Goal: Task Accomplishment & Management: Manage account settings

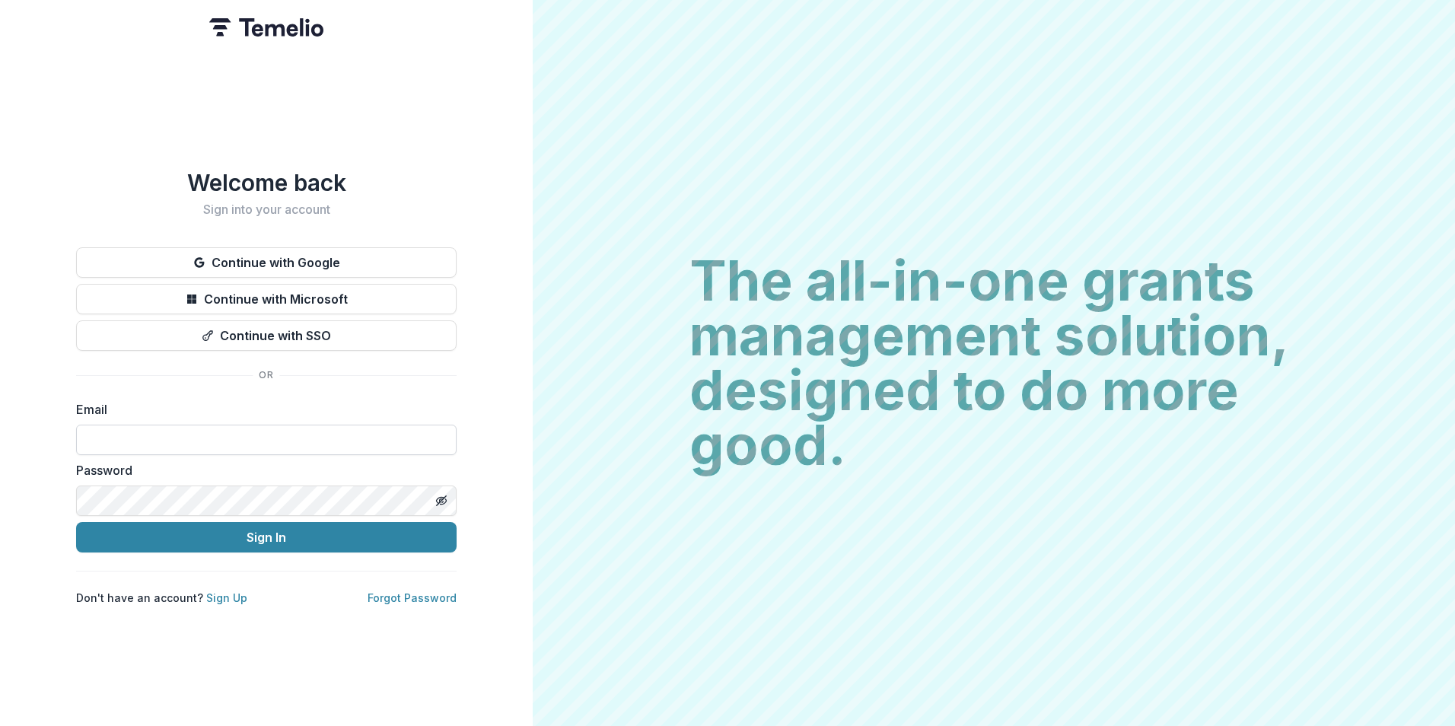
click at [217, 433] on input at bounding box center [266, 440] width 381 height 30
type input "**********"
click at [76, 522] on button "Sign In" at bounding box center [266, 537] width 381 height 30
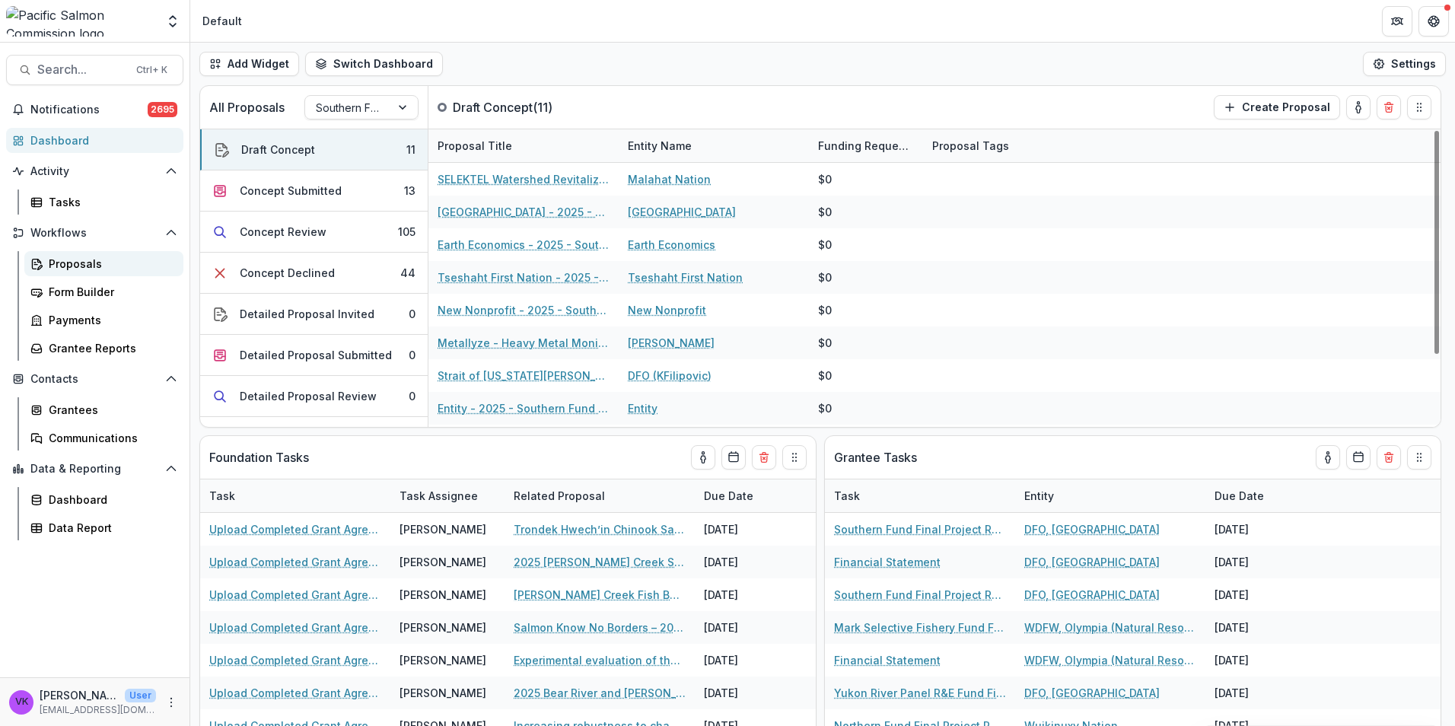
click at [70, 265] on div "Proposals" at bounding box center [110, 264] width 123 height 16
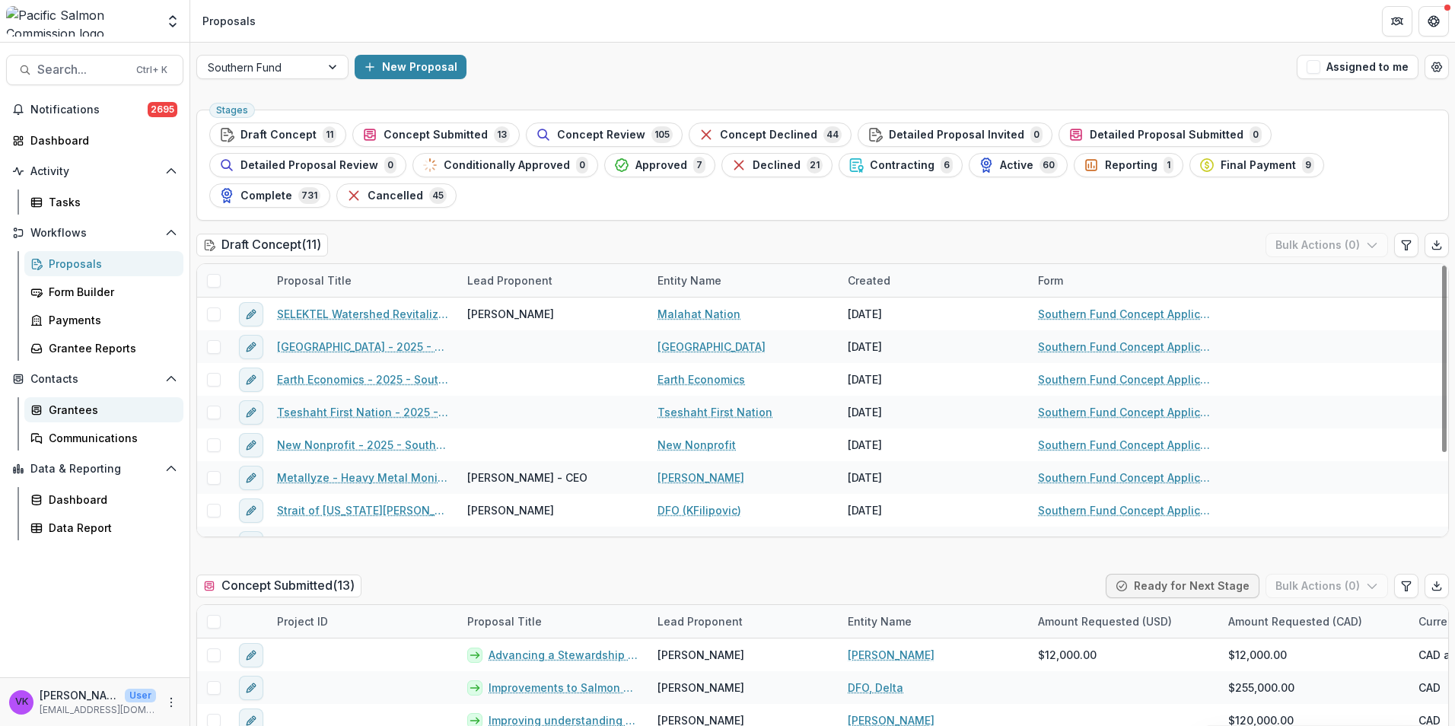
click at [93, 409] on div "Grantees" at bounding box center [110, 410] width 123 height 16
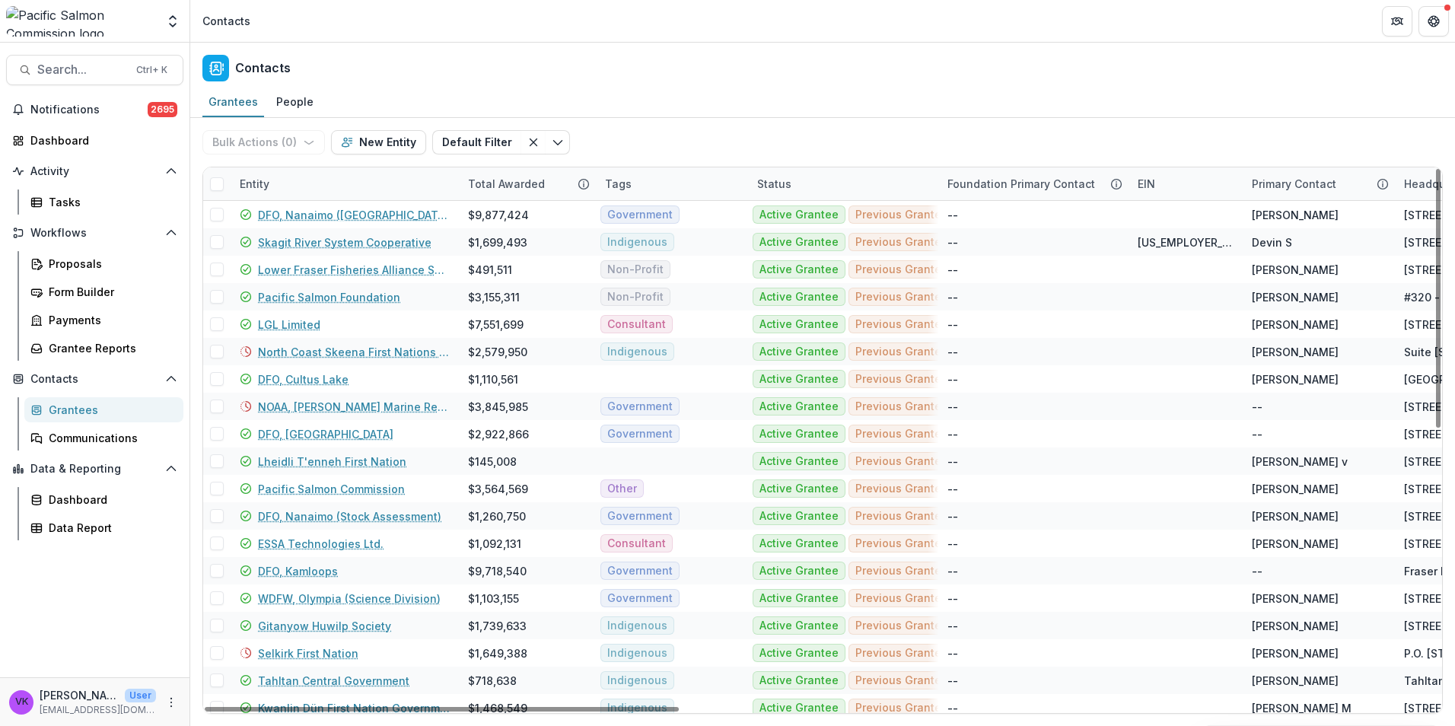
click at [365, 189] on div "Entity" at bounding box center [345, 183] width 228 height 33
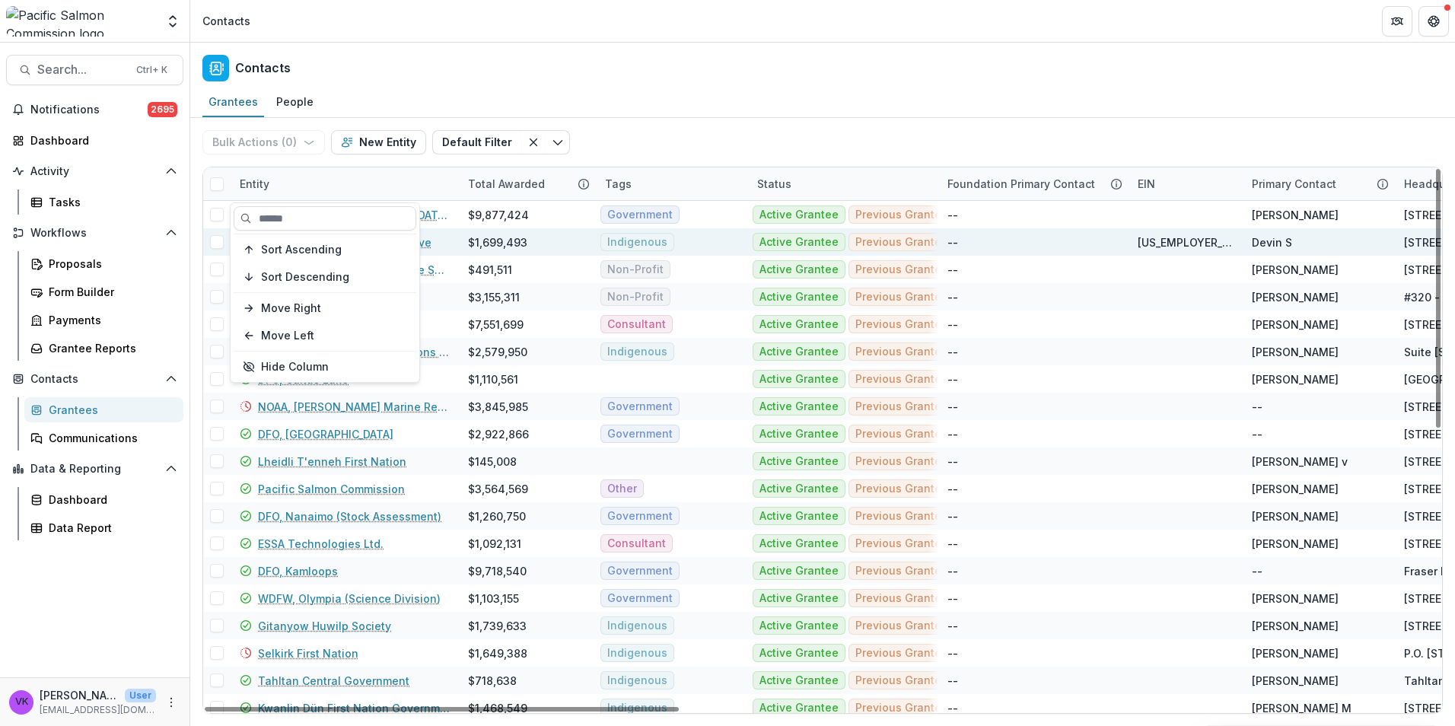
drag, startPoint x: 344, startPoint y: 218, endPoint x: 507, endPoint y: 247, distance: 165.5
click at [344, 218] on input at bounding box center [325, 218] width 183 height 24
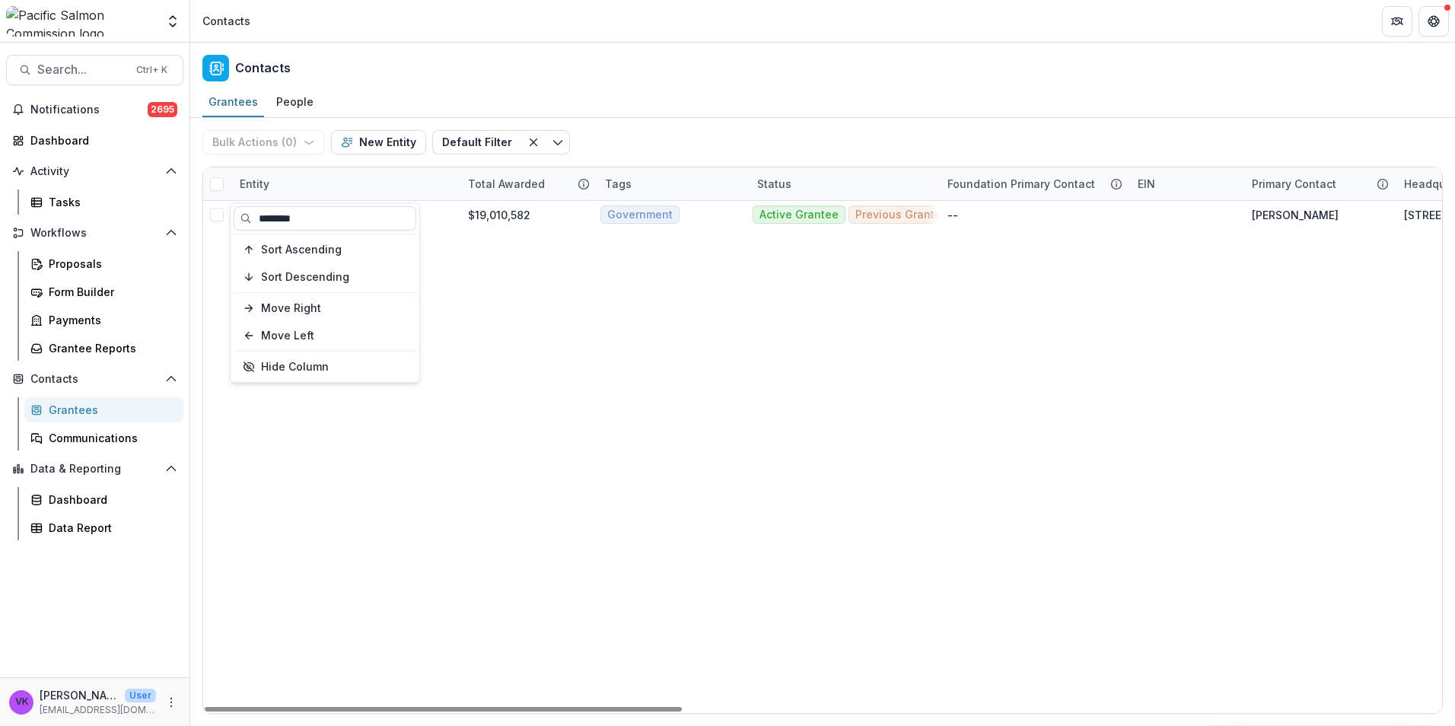
type input "********"
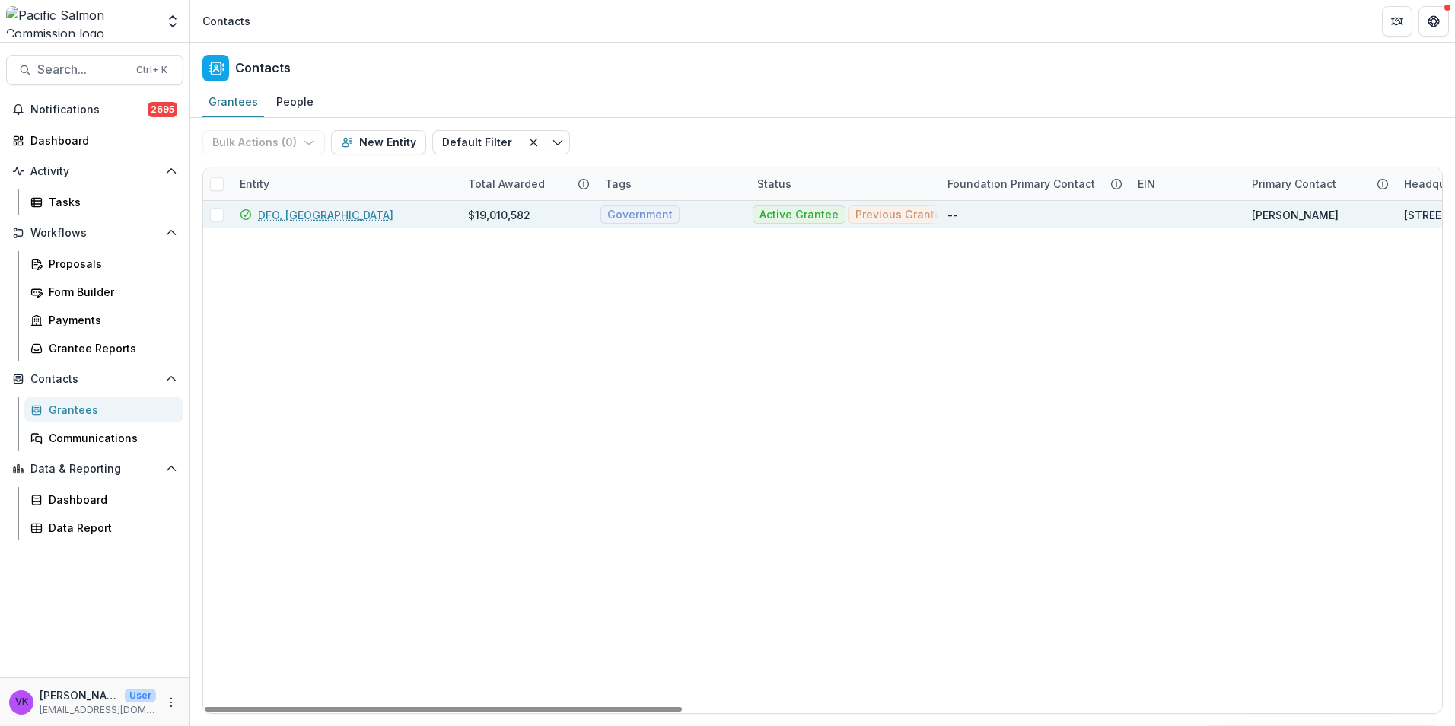
click at [295, 210] on link "DFO, [GEOGRAPHIC_DATA]" at bounding box center [325, 215] width 135 height 16
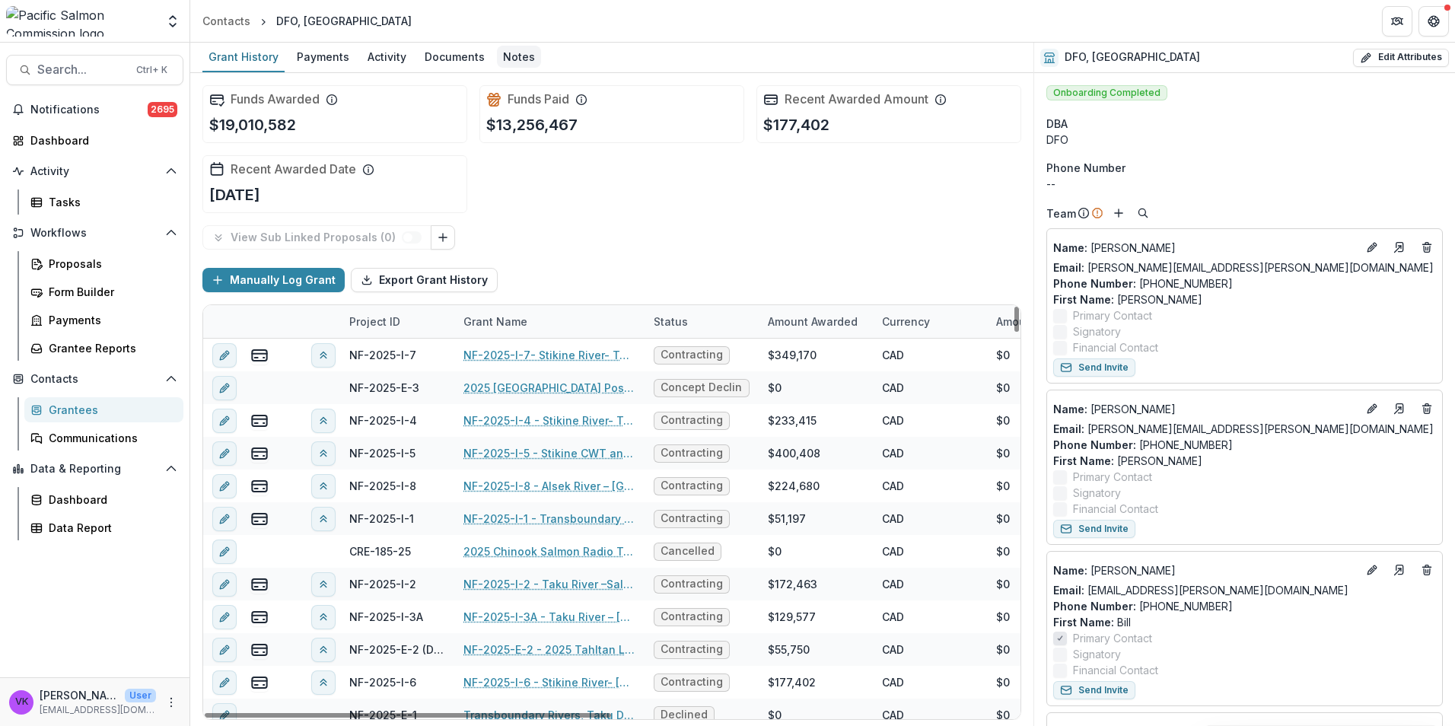
click at [516, 54] on div "Notes" at bounding box center [519, 57] width 44 height 22
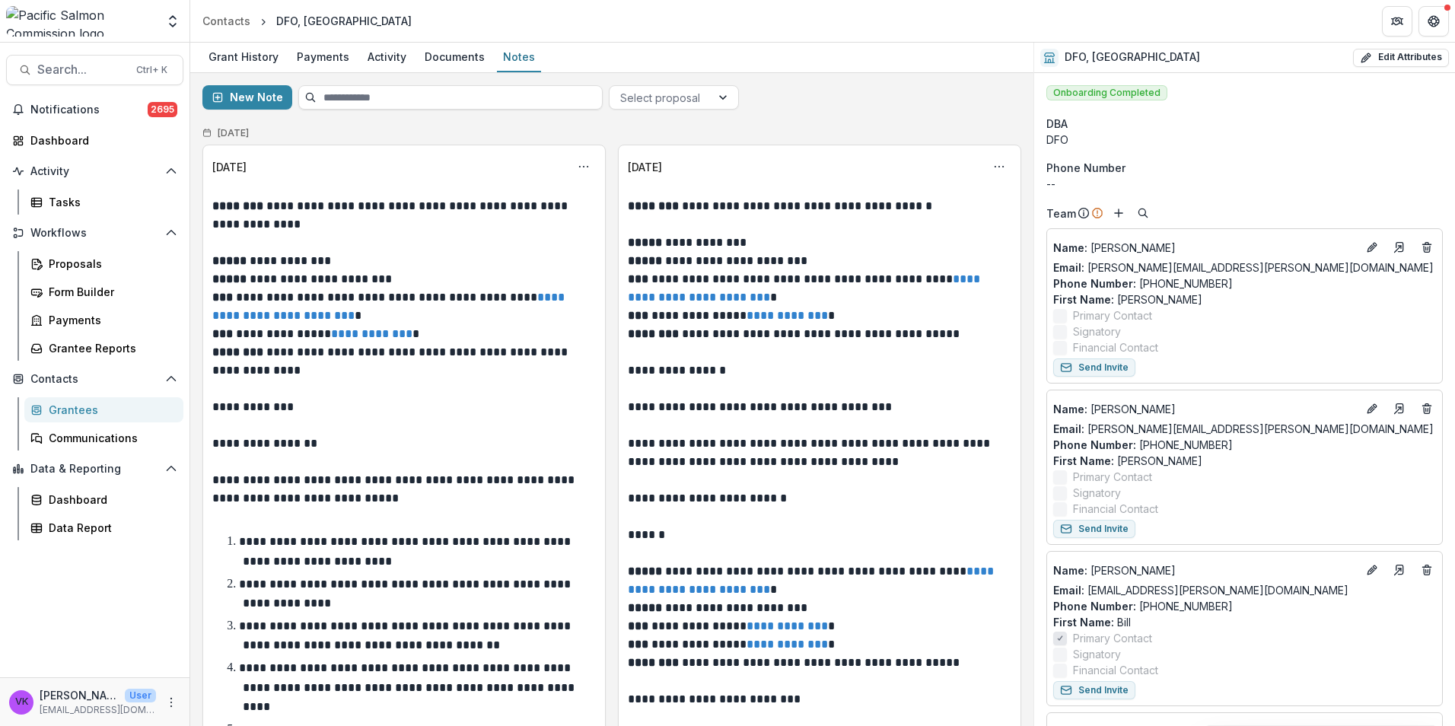
drag, startPoint x: 580, startPoint y: 167, endPoint x: 518, endPoint y: 180, distance: 63.7
click at [581, 167] on icon "Options" at bounding box center [584, 167] width 12 height 12
click at [469, 228] on button "Edit" at bounding box center [508, 226] width 163 height 25
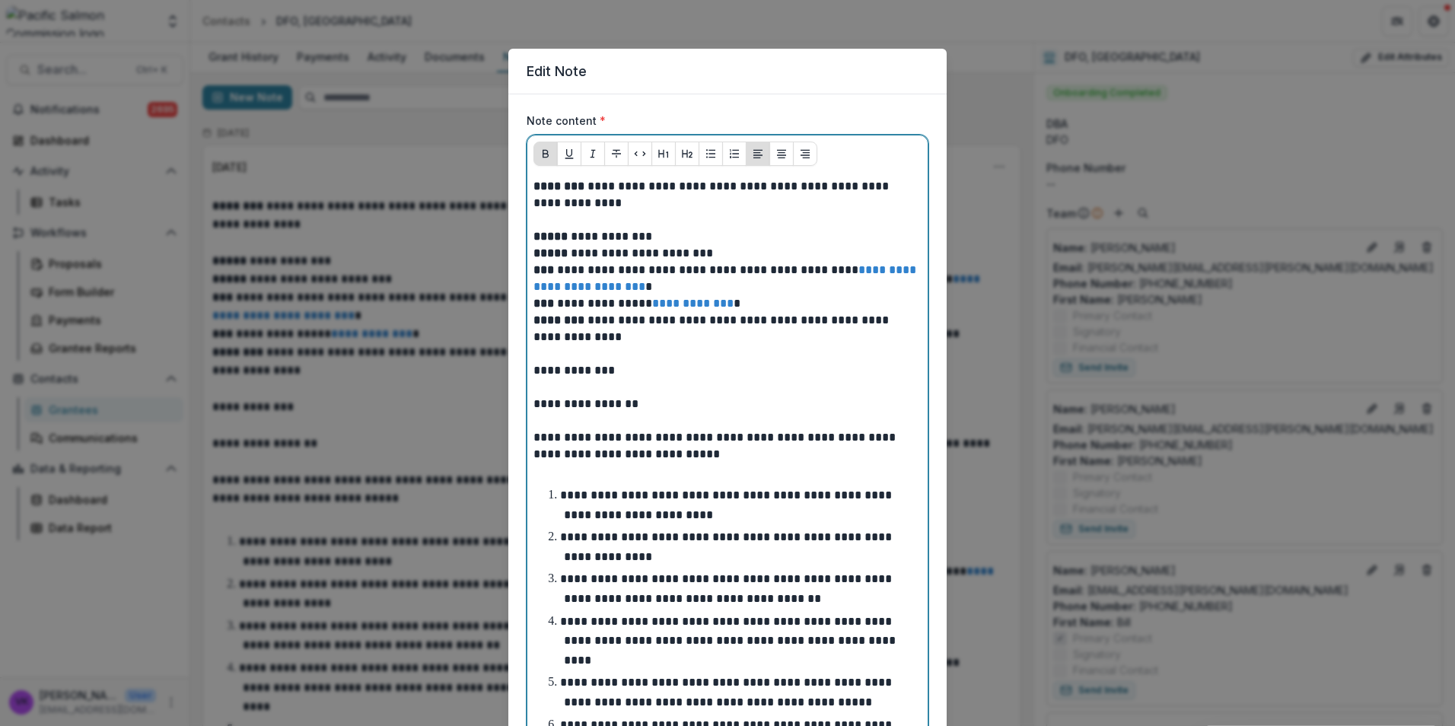
click at [564, 222] on p at bounding box center [728, 220] width 388 height 17
click at [556, 224] on p at bounding box center [728, 220] width 388 height 17
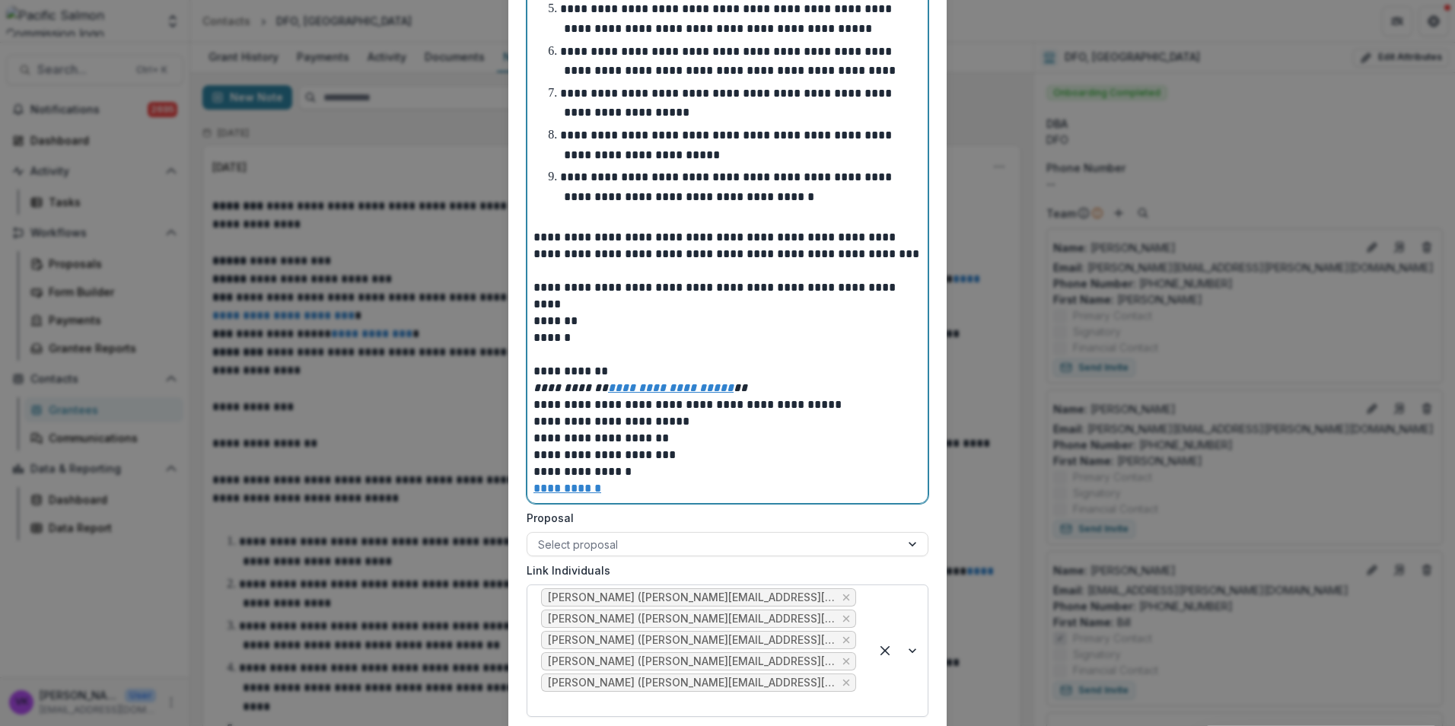
scroll to position [1025, 0]
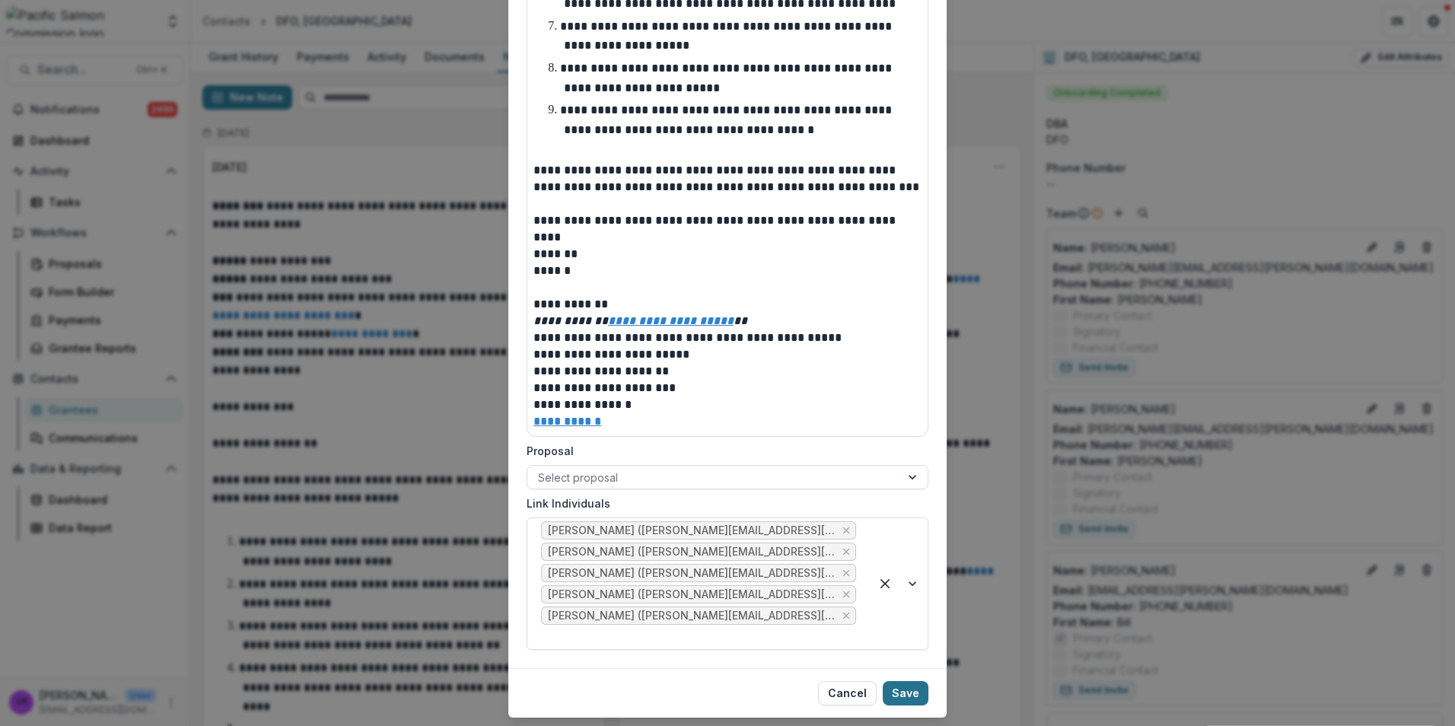
click at [898, 681] on button "Save" at bounding box center [906, 693] width 46 height 24
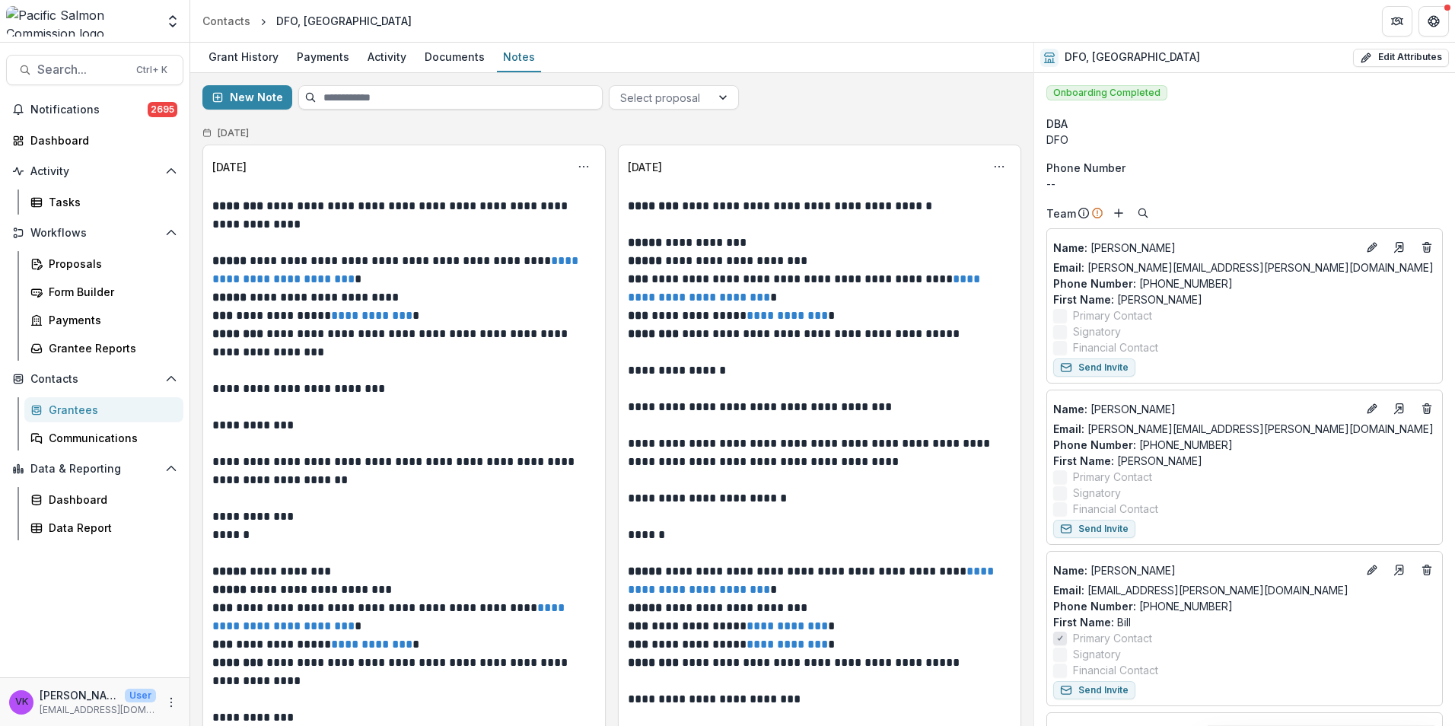
click at [75, 403] on div "Grantees" at bounding box center [110, 410] width 123 height 16
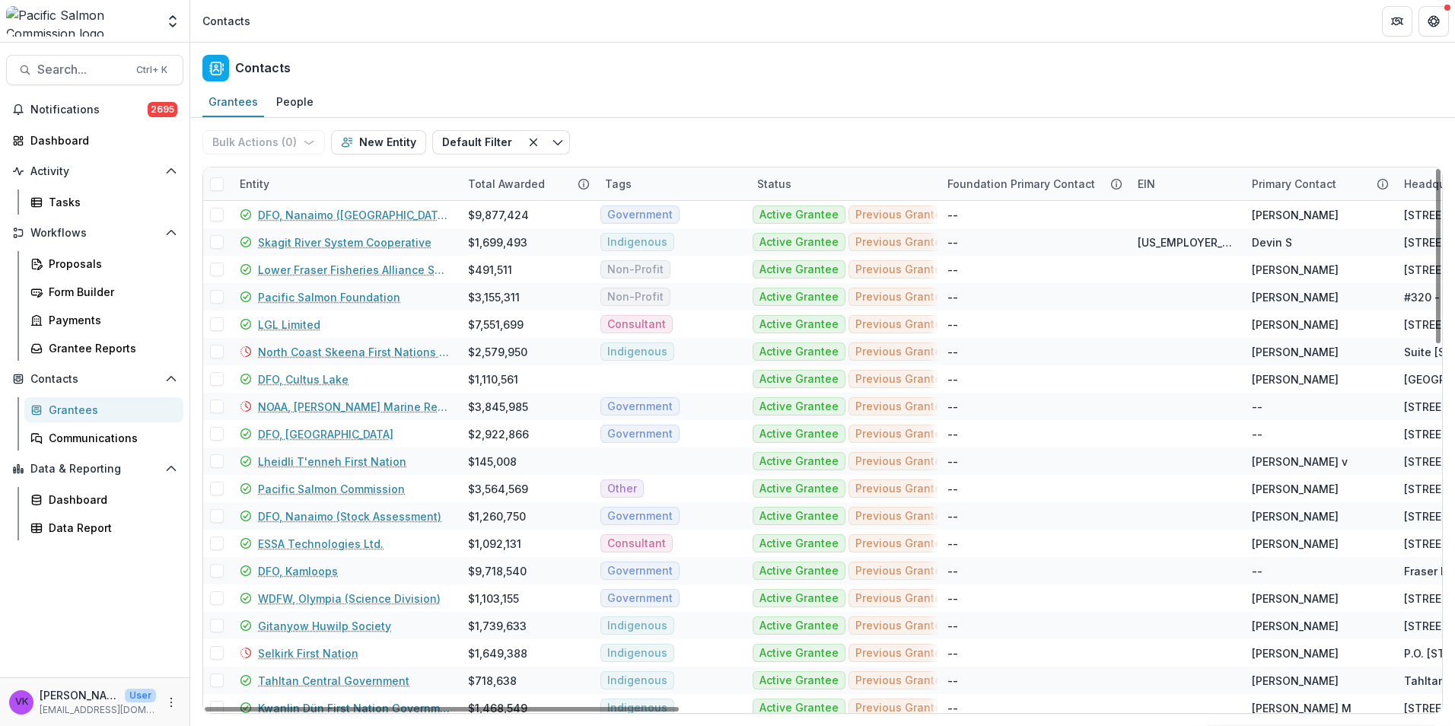
click at [376, 178] on div "Entity" at bounding box center [345, 183] width 228 height 33
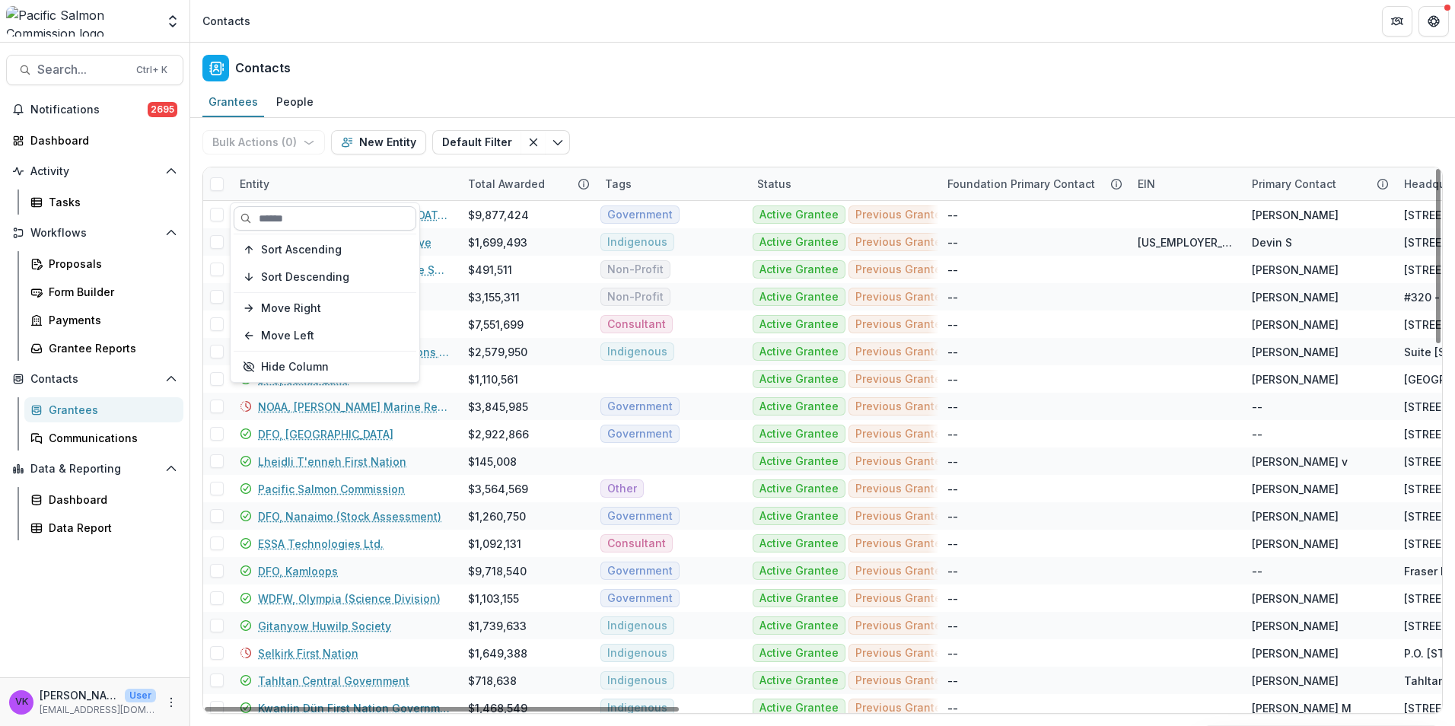
click at [312, 212] on input at bounding box center [325, 218] width 183 height 24
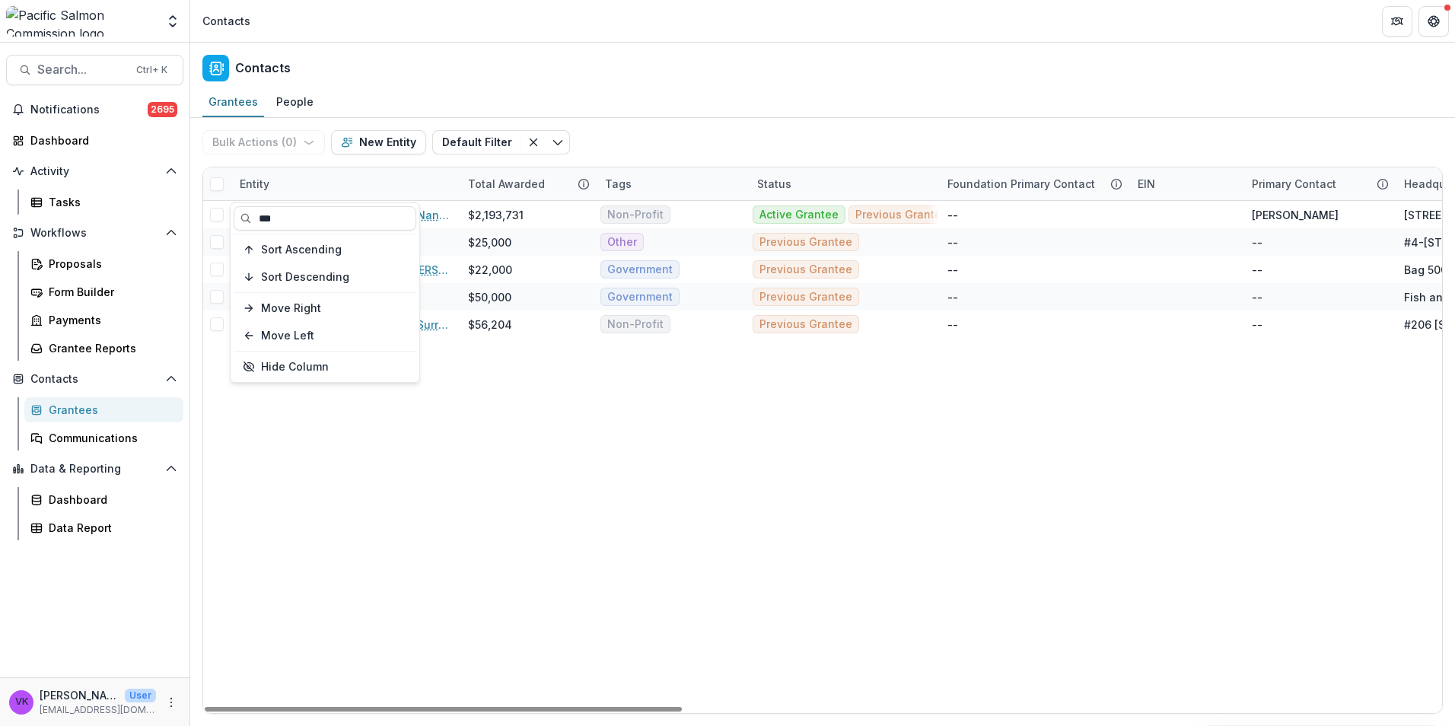
type input "**"
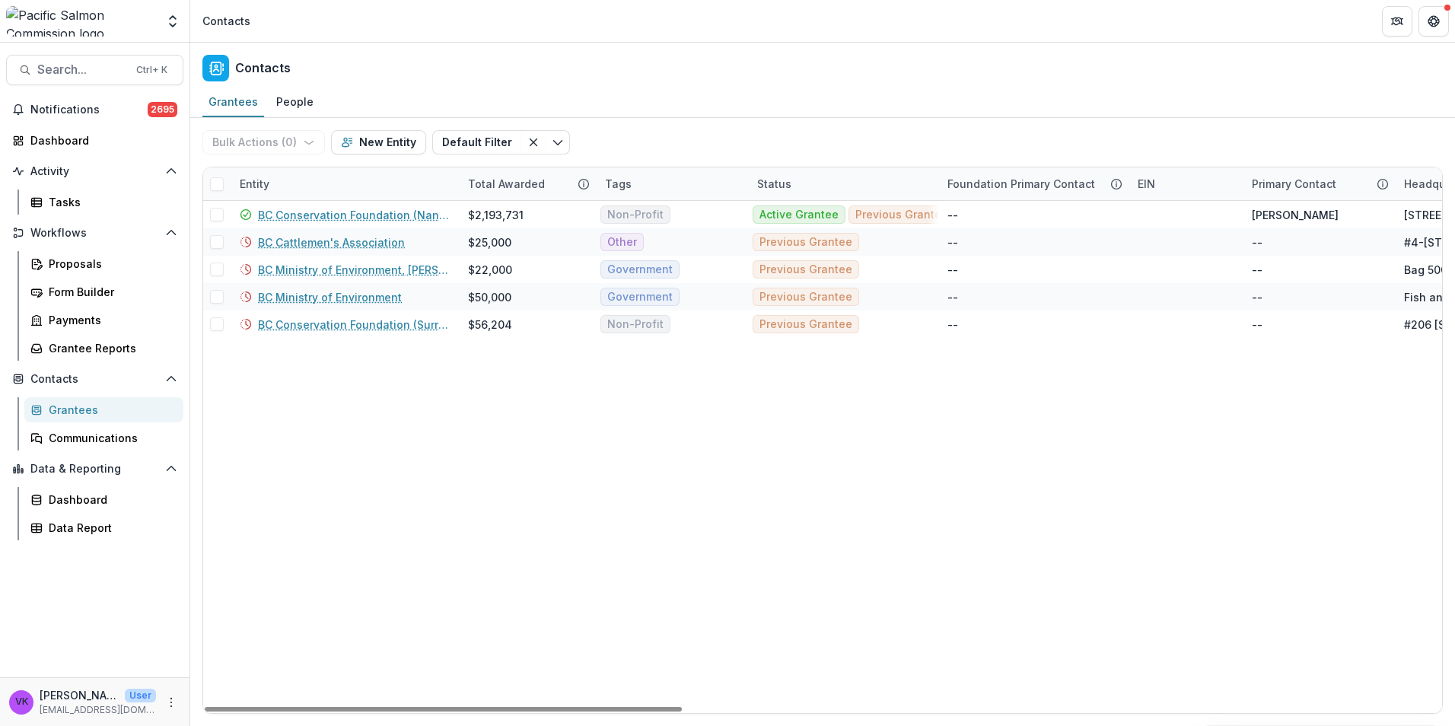
drag, startPoint x: 531, startPoint y: 395, endPoint x: 533, endPoint y: 387, distance: 7.8
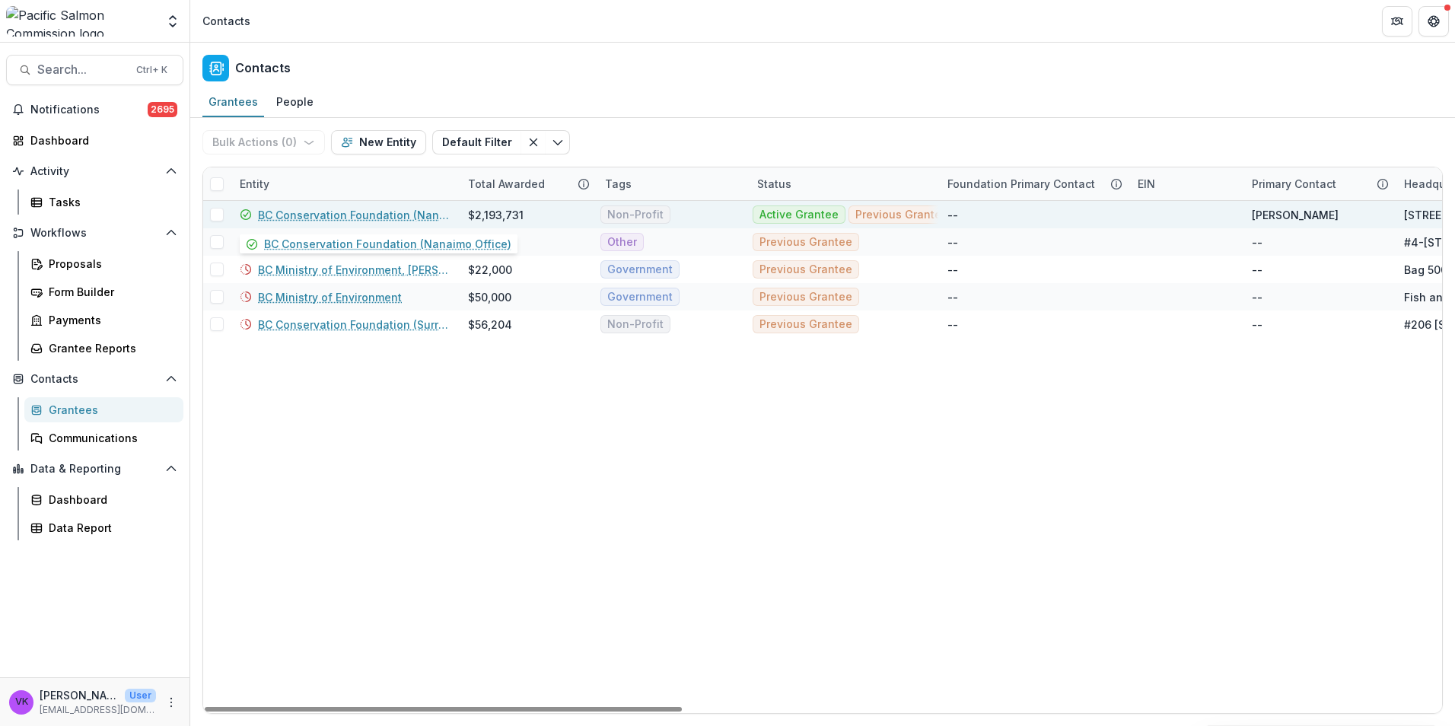
click at [347, 214] on link "BC Conservation Foundation (Nanaimo Office)" at bounding box center [354, 215] width 192 height 16
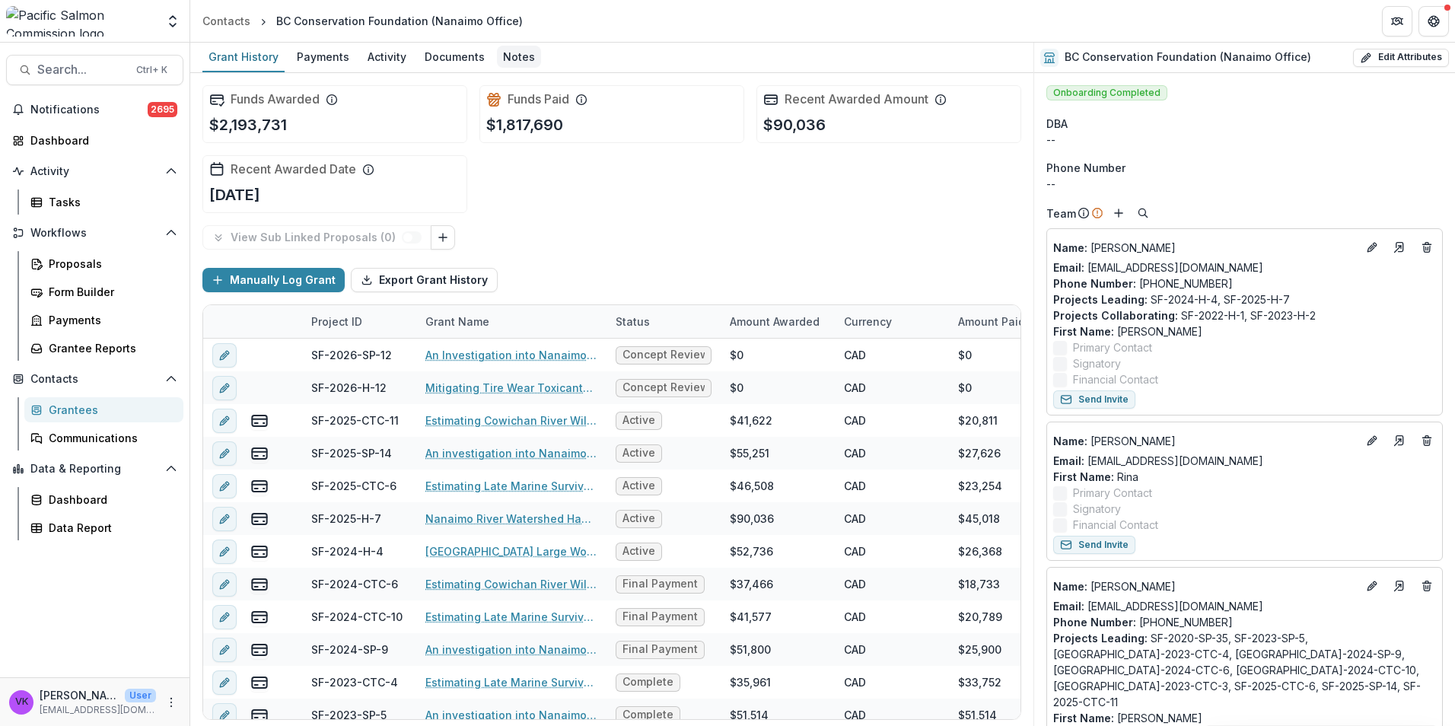
click at [515, 54] on div "Notes" at bounding box center [519, 57] width 44 height 22
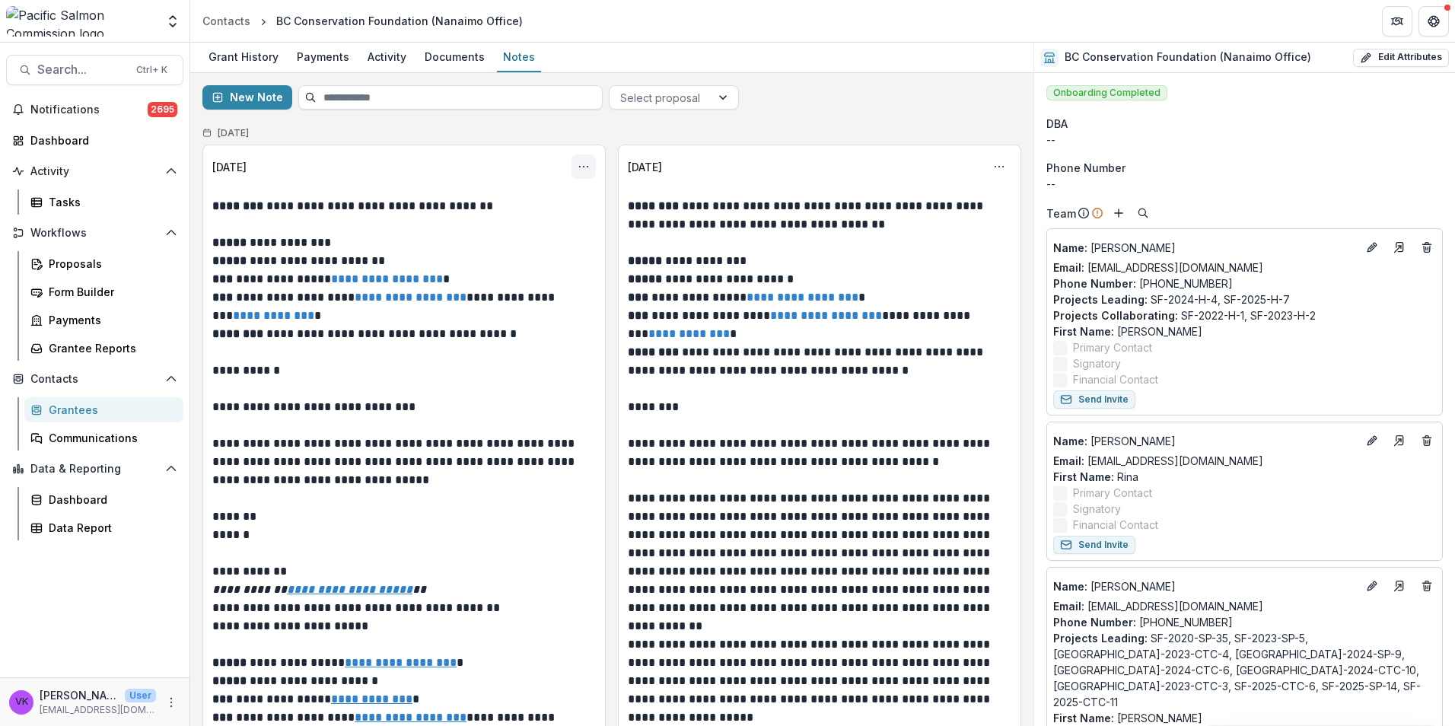
click at [583, 159] on button "Options" at bounding box center [584, 167] width 24 height 24
click at [465, 223] on button "Edit" at bounding box center [508, 226] width 163 height 25
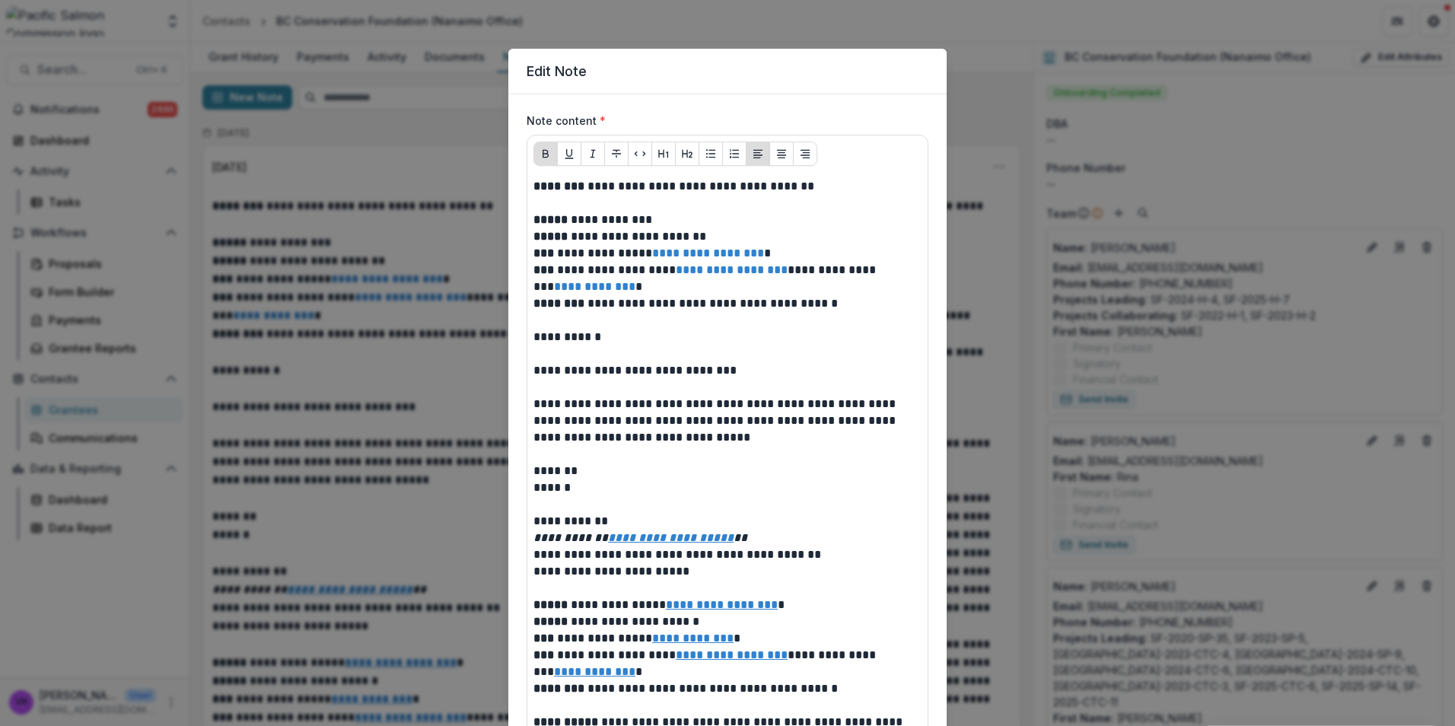
click at [817, 26] on div "**********" at bounding box center [727, 363] width 1455 height 726
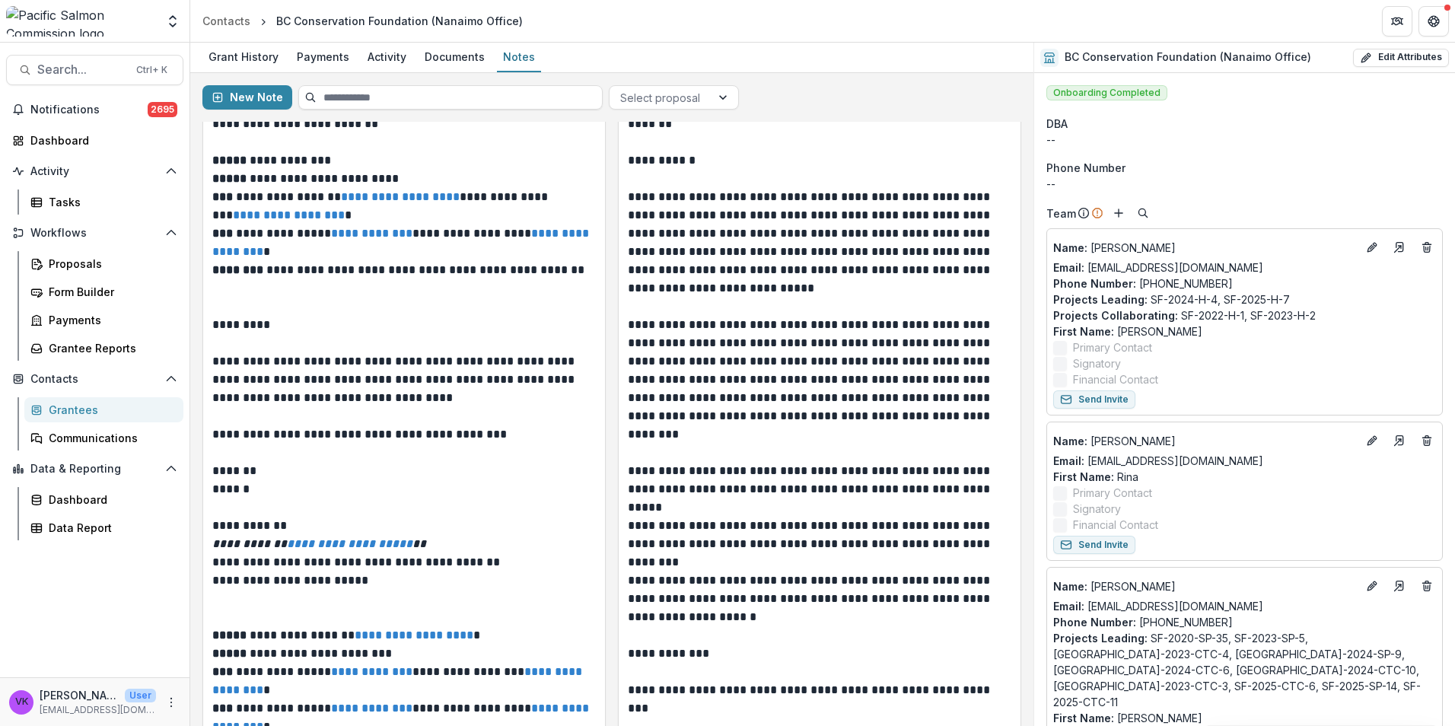
scroll to position [12713, 0]
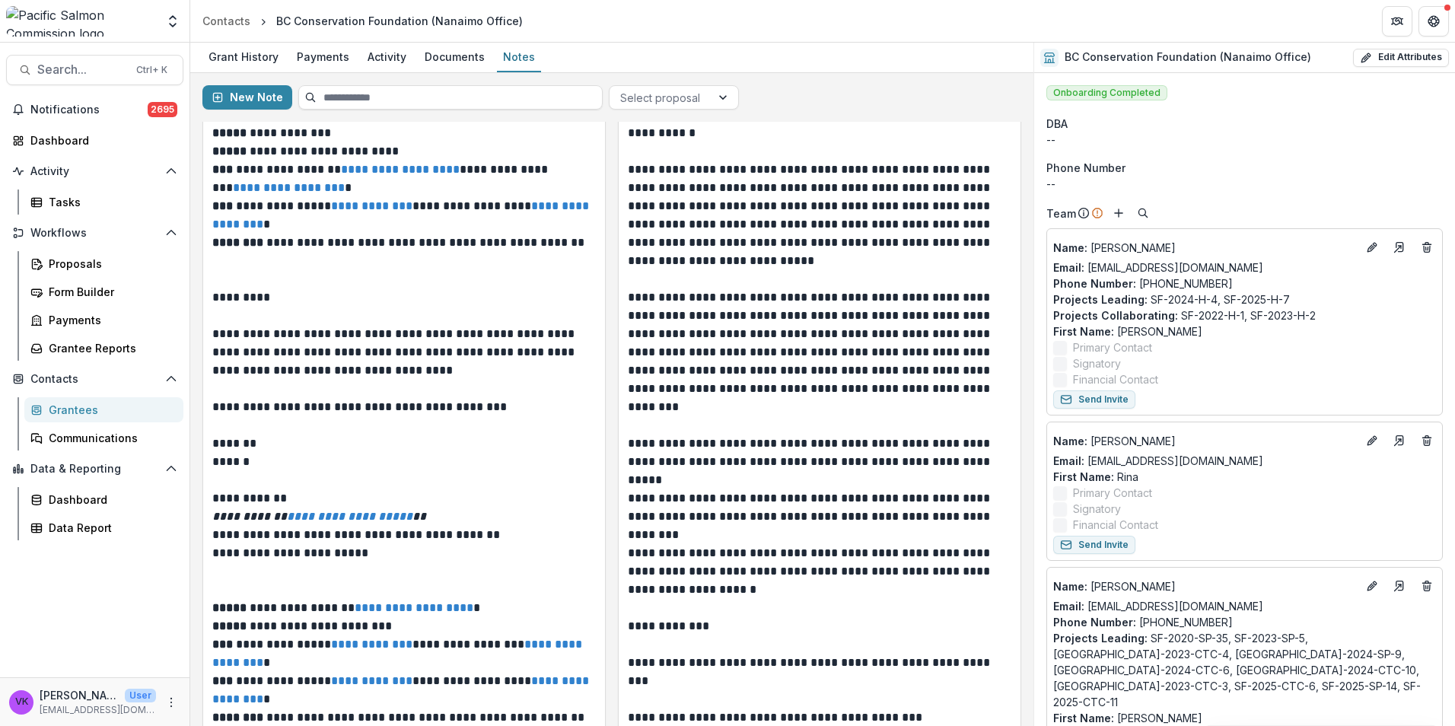
click at [364, 349] on p "**********" at bounding box center [402, 352] width 381 height 55
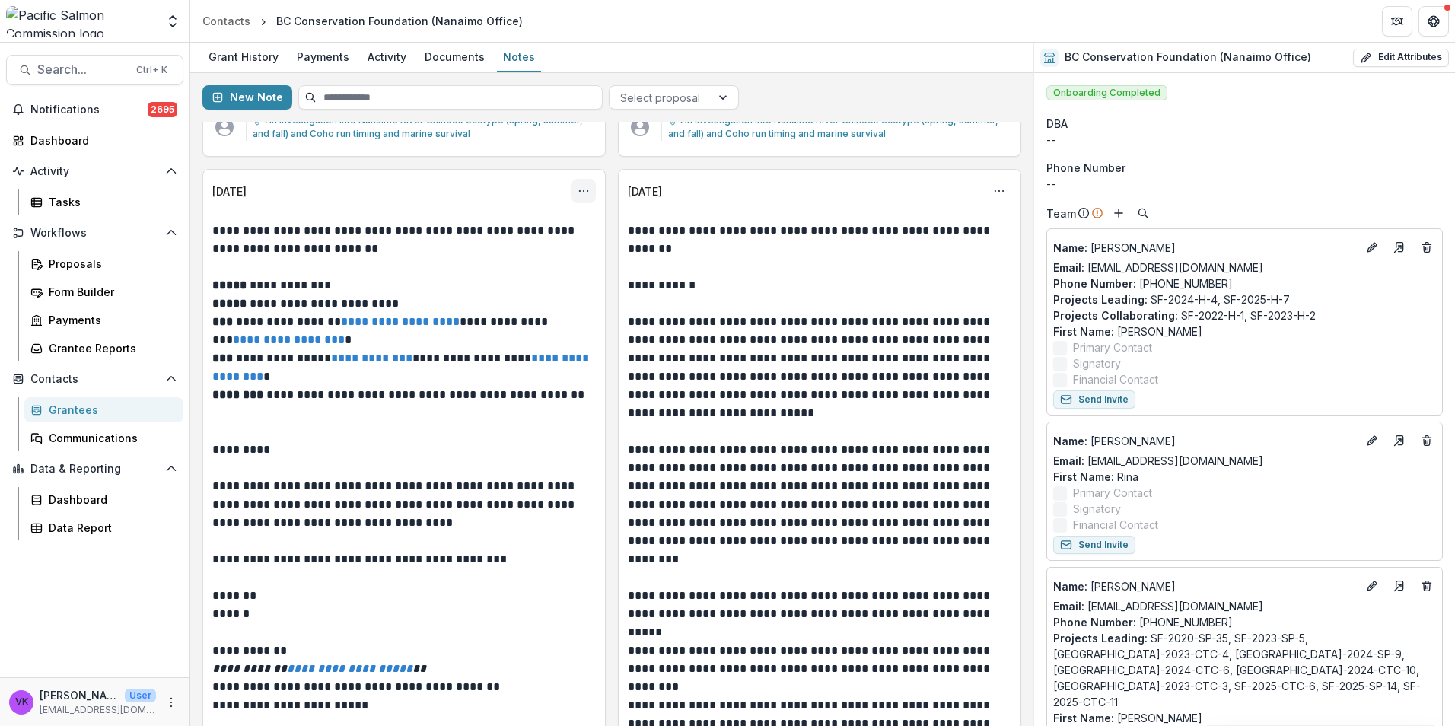
click at [581, 197] on icon "Options" at bounding box center [584, 191] width 12 height 12
click at [471, 269] on button "Edit" at bounding box center [508, 270] width 163 height 25
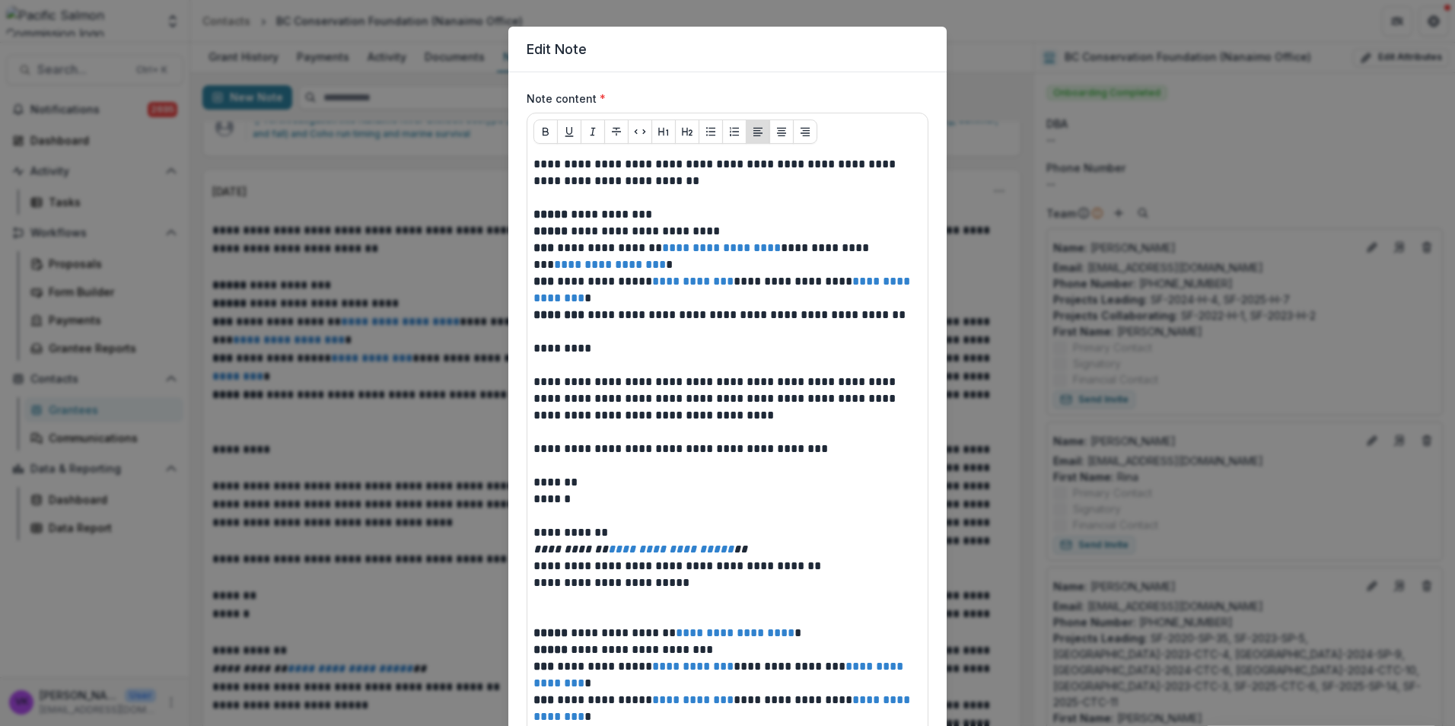
scroll to position [0, 0]
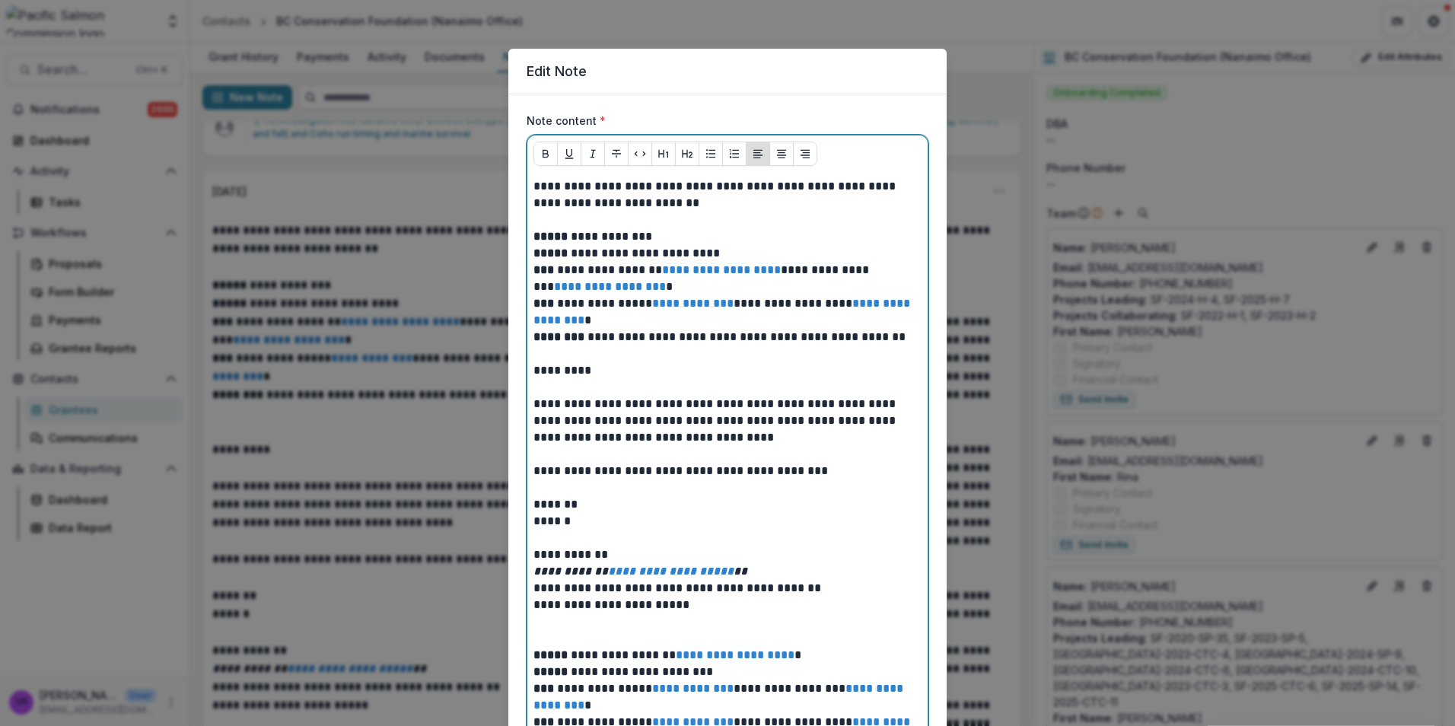
click at [560, 220] on p at bounding box center [728, 220] width 388 height 17
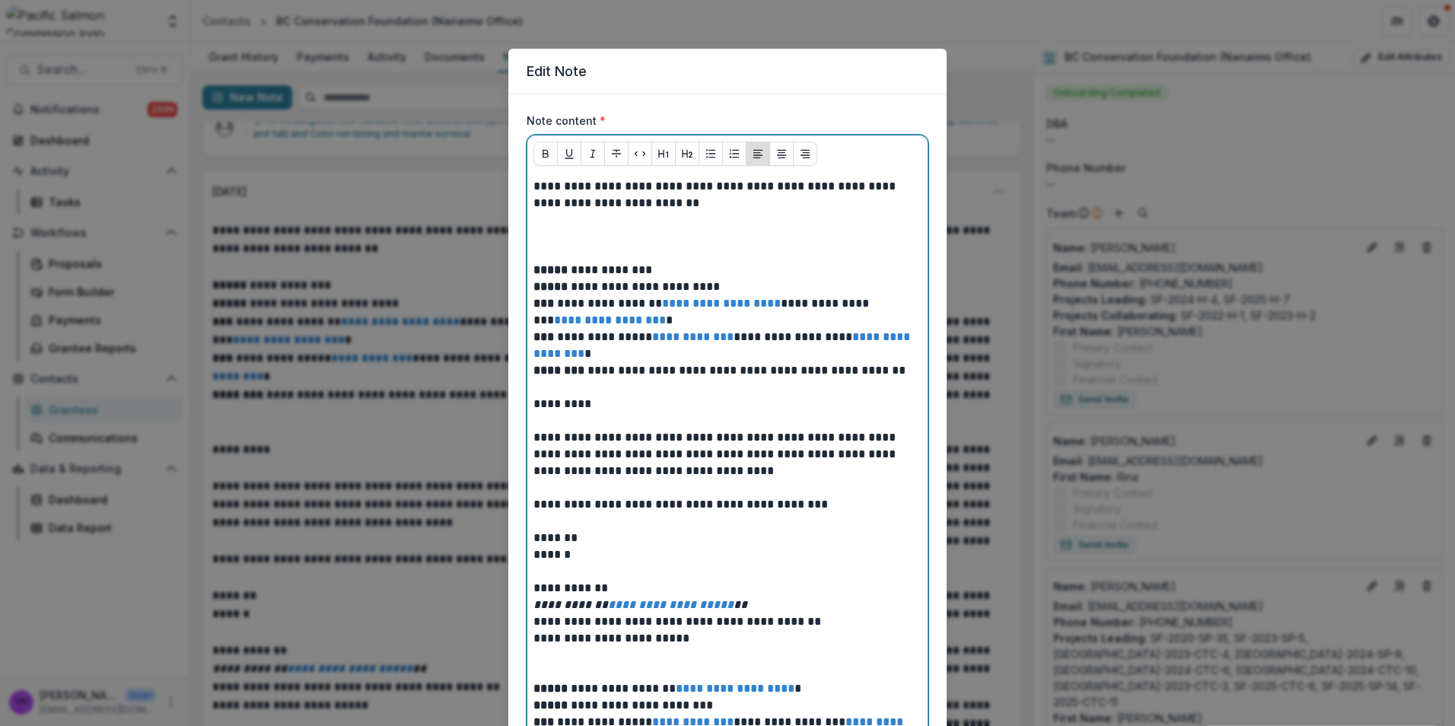
paste div
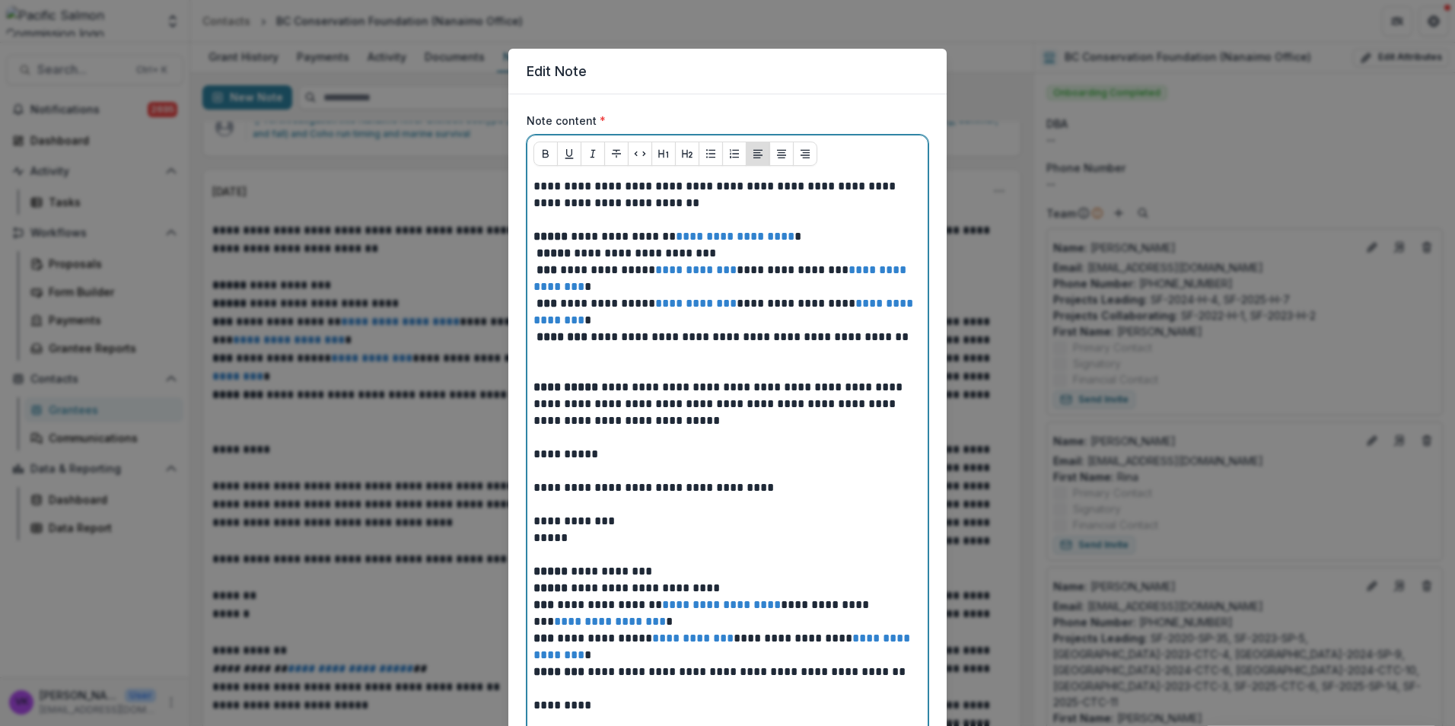
click at [534, 218] on p at bounding box center [728, 220] width 388 height 17
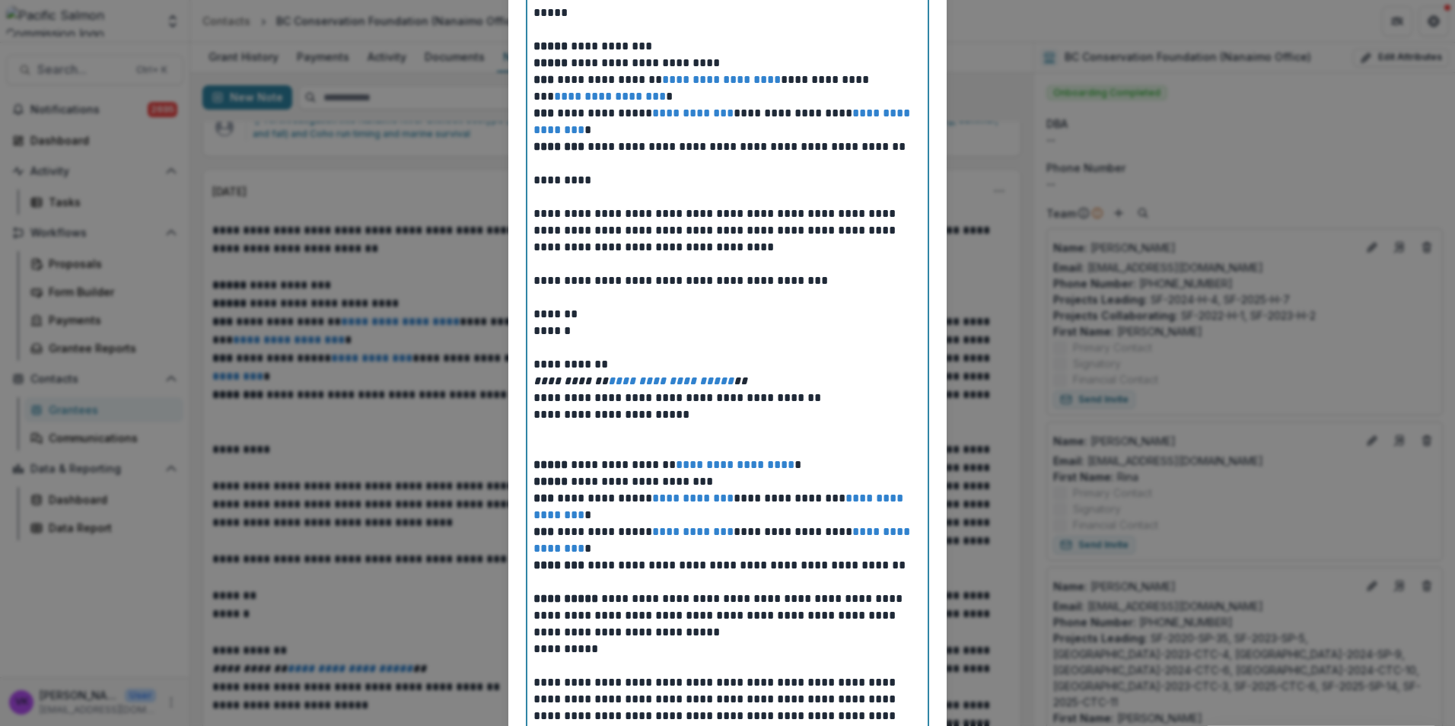
scroll to position [533, 0]
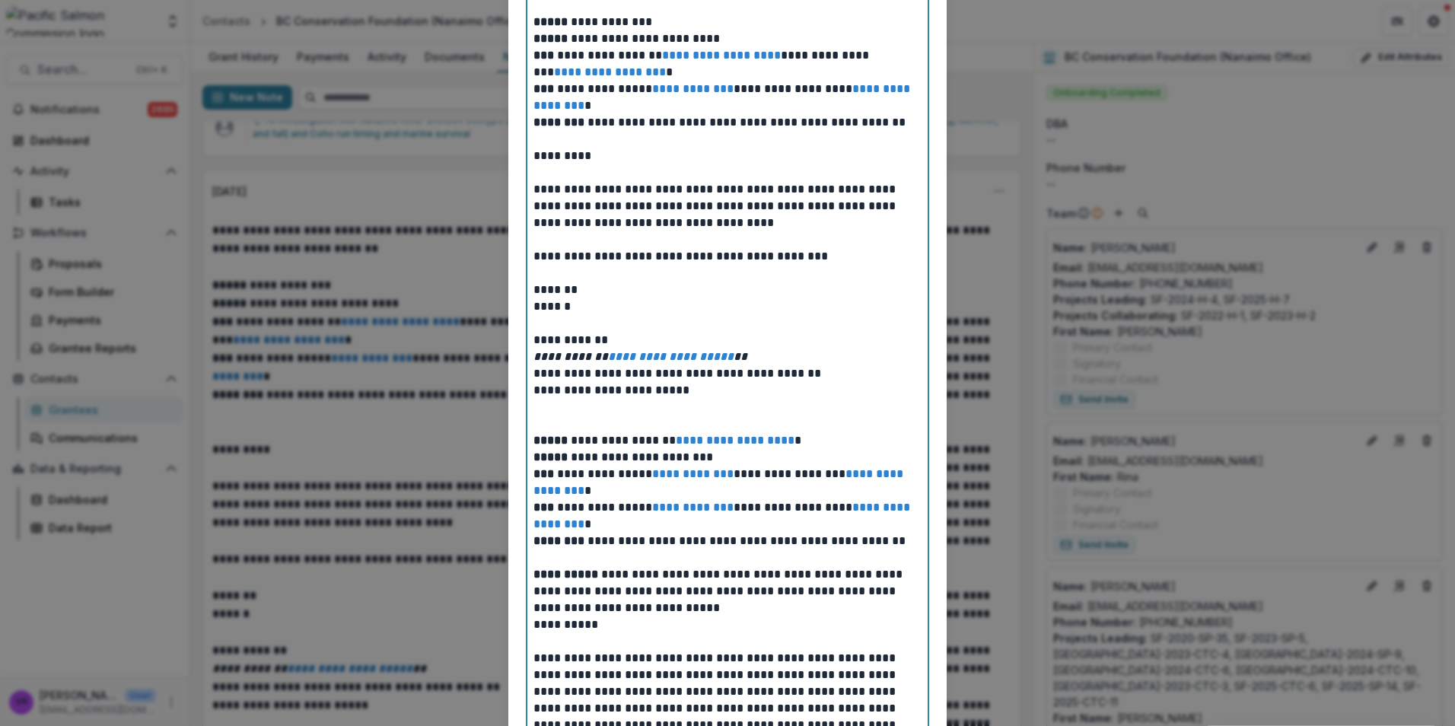
click at [535, 400] on p at bounding box center [728, 407] width 388 height 17
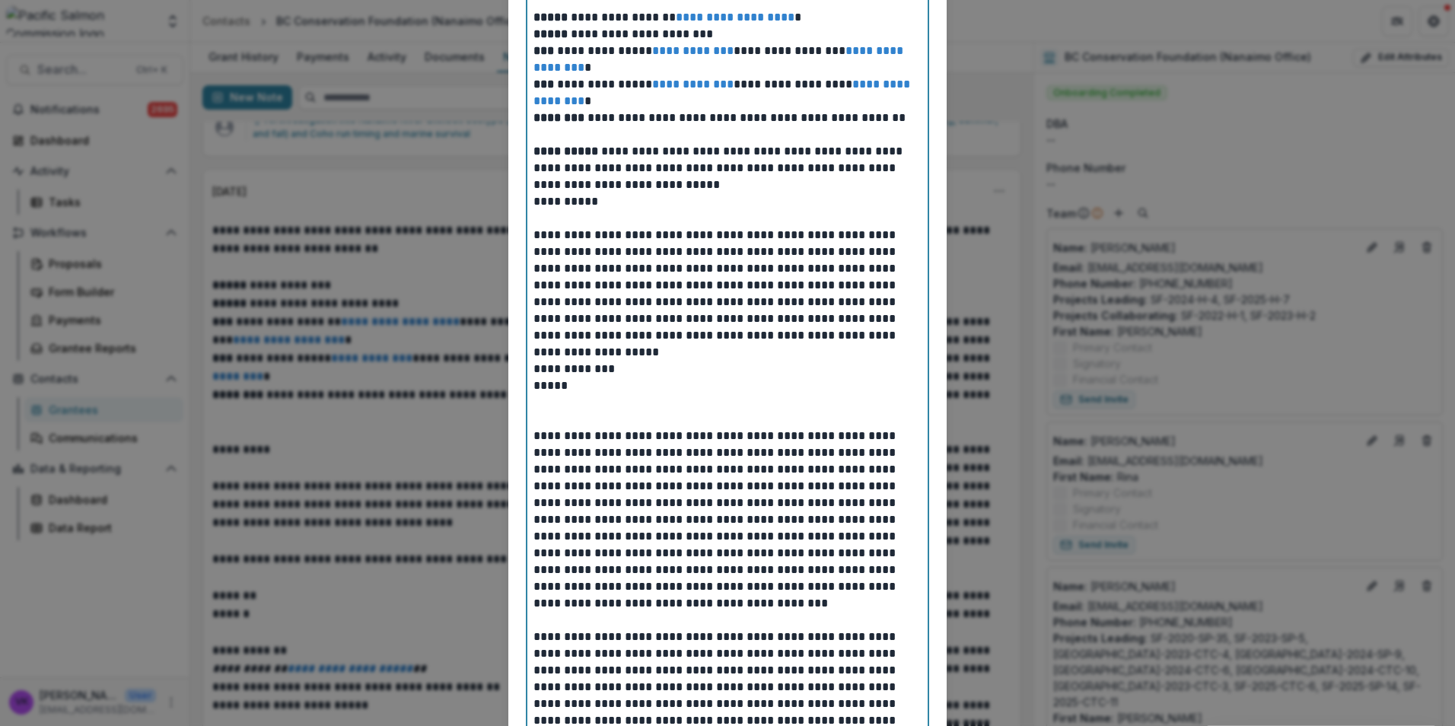
scroll to position [913, 0]
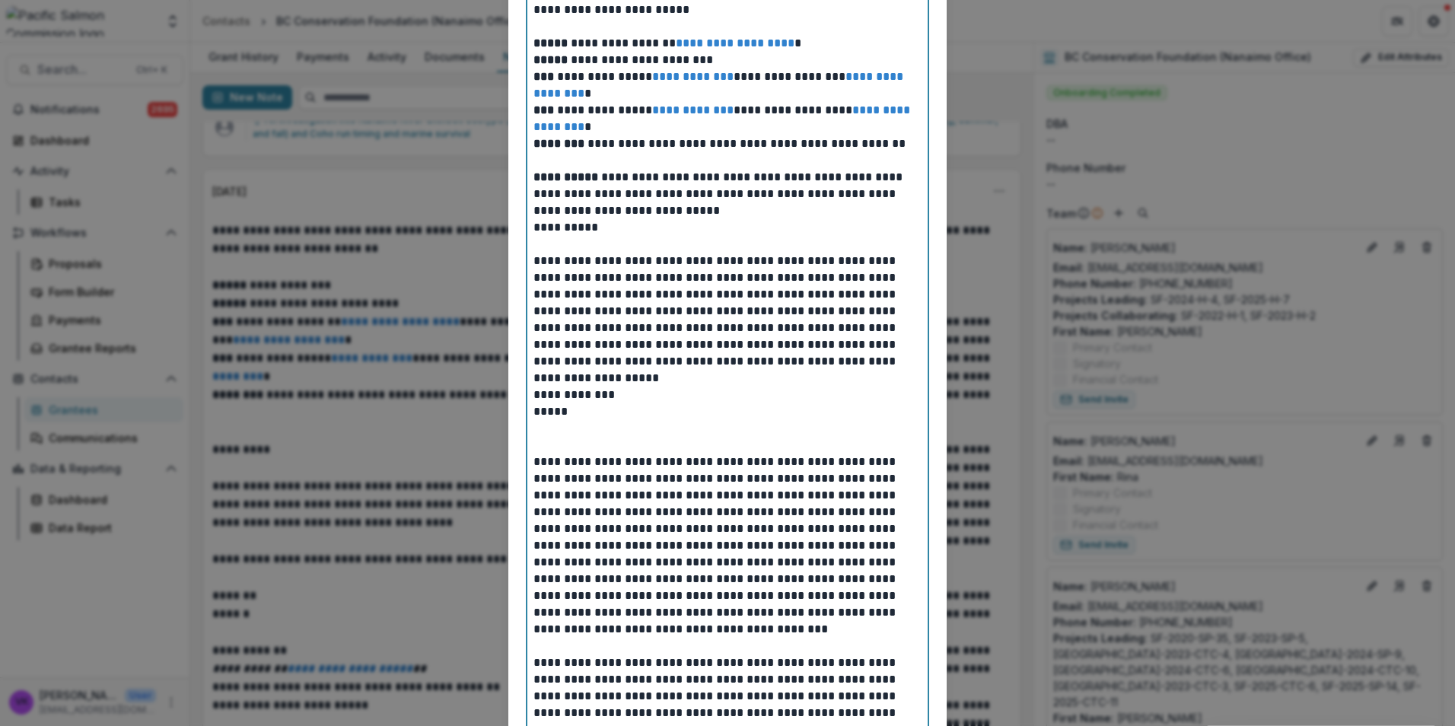
click at [751, 208] on p "**********" at bounding box center [728, 194] width 388 height 50
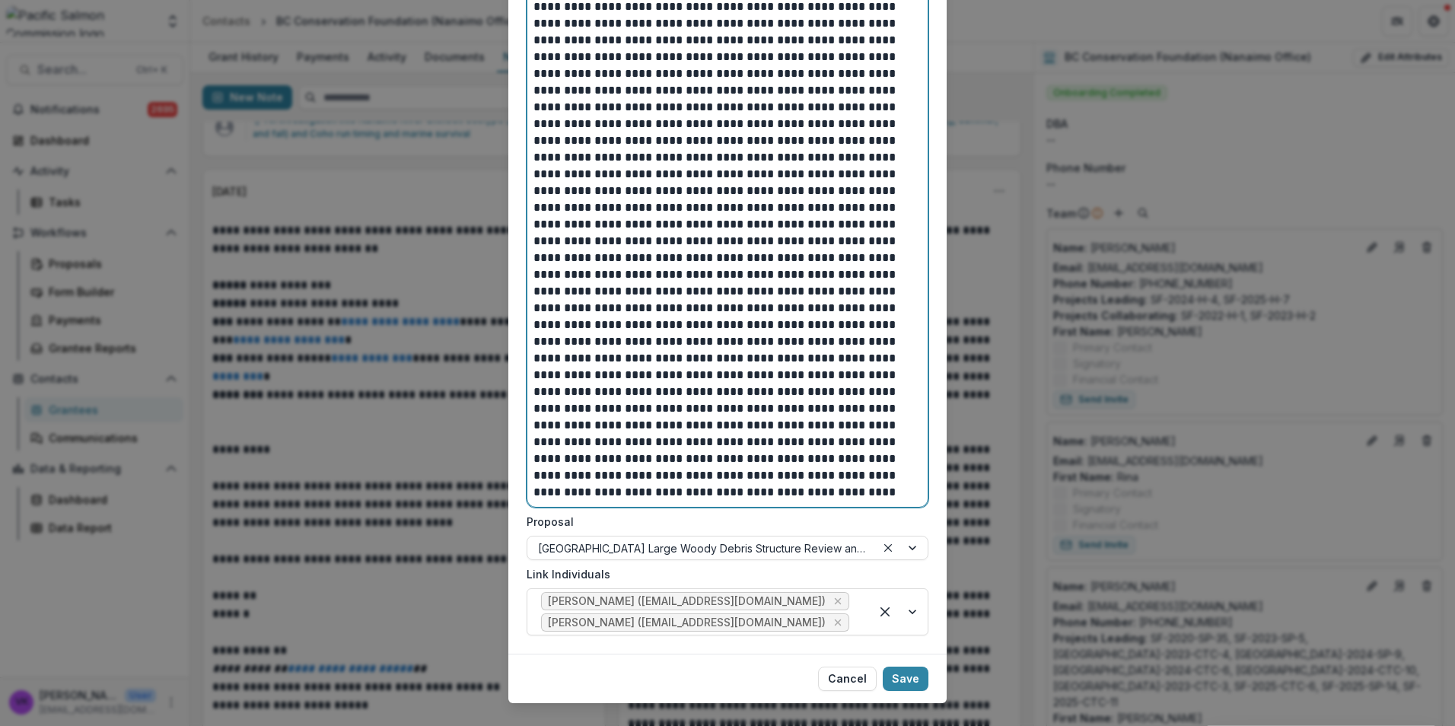
scroll to position [2734, 0]
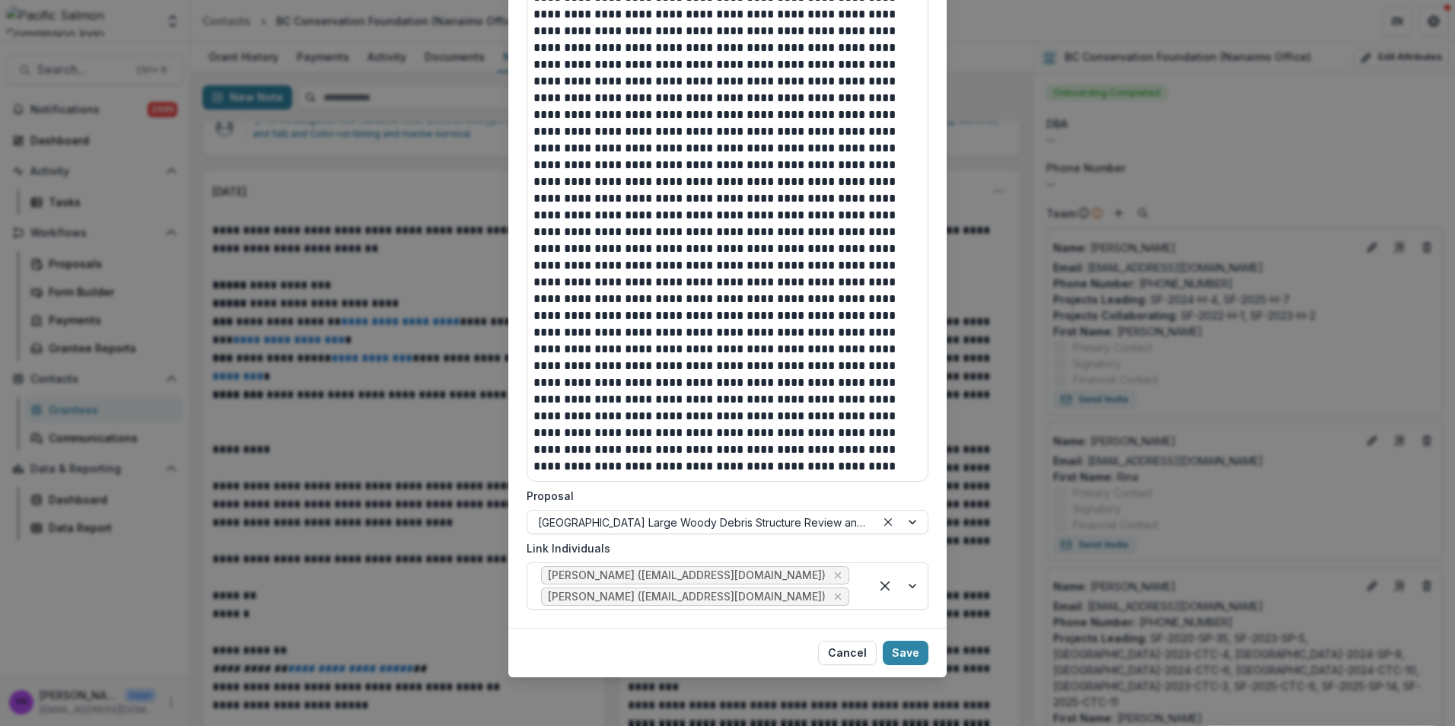
drag, startPoint x: 908, startPoint y: 646, endPoint x: 945, endPoint y: 661, distance: 40.0
click at [910, 646] on button "Save" at bounding box center [906, 653] width 46 height 24
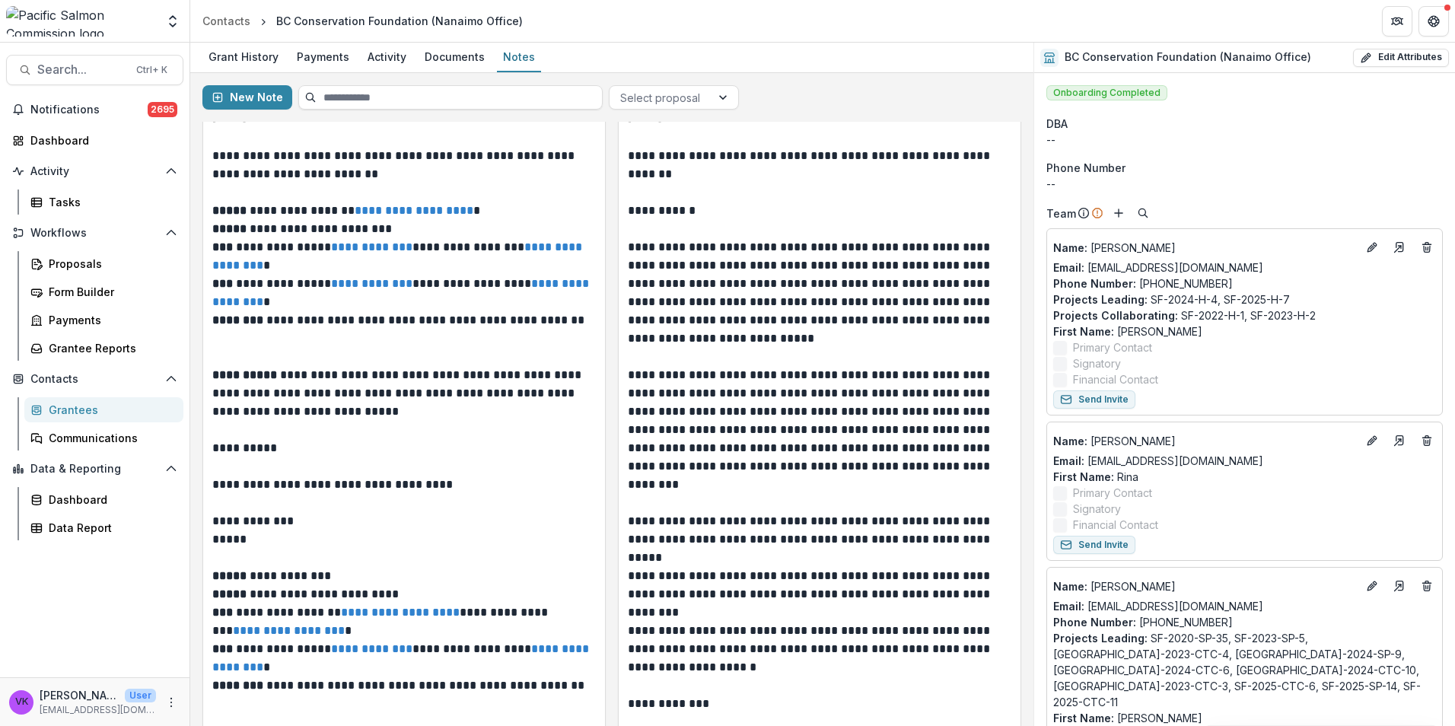
scroll to position [12560, 0]
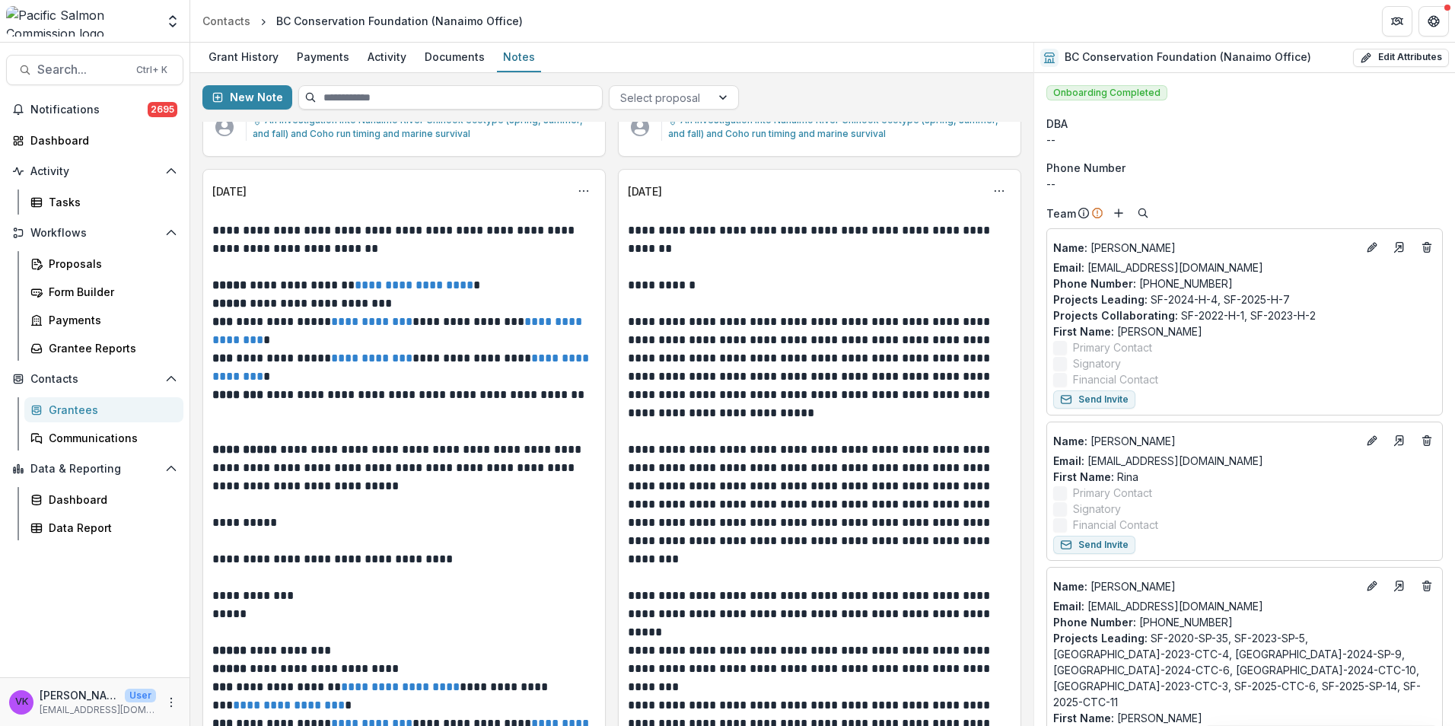
click at [77, 411] on div "Grantees" at bounding box center [110, 410] width 123 height 16
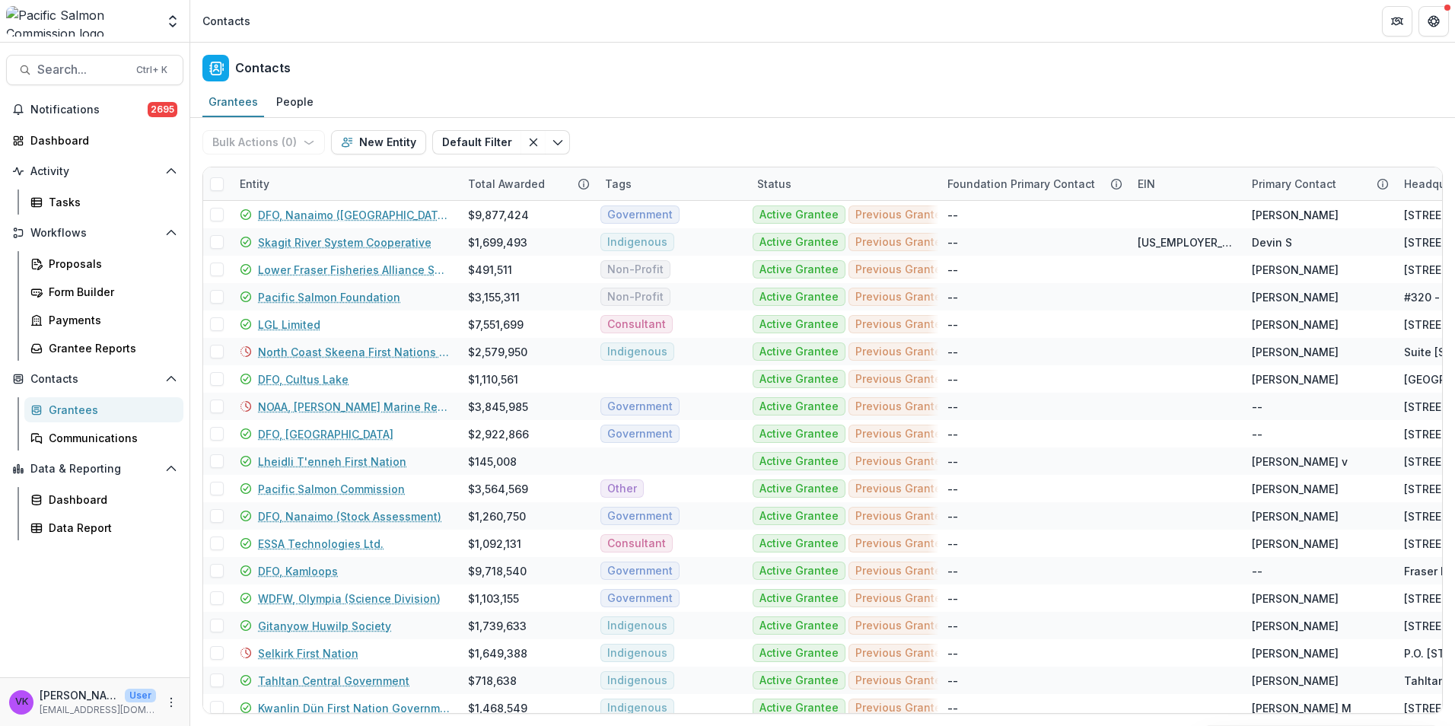
click at [350, 187] on div "Entity" at bounding box center [345, 183] width 228 height 33
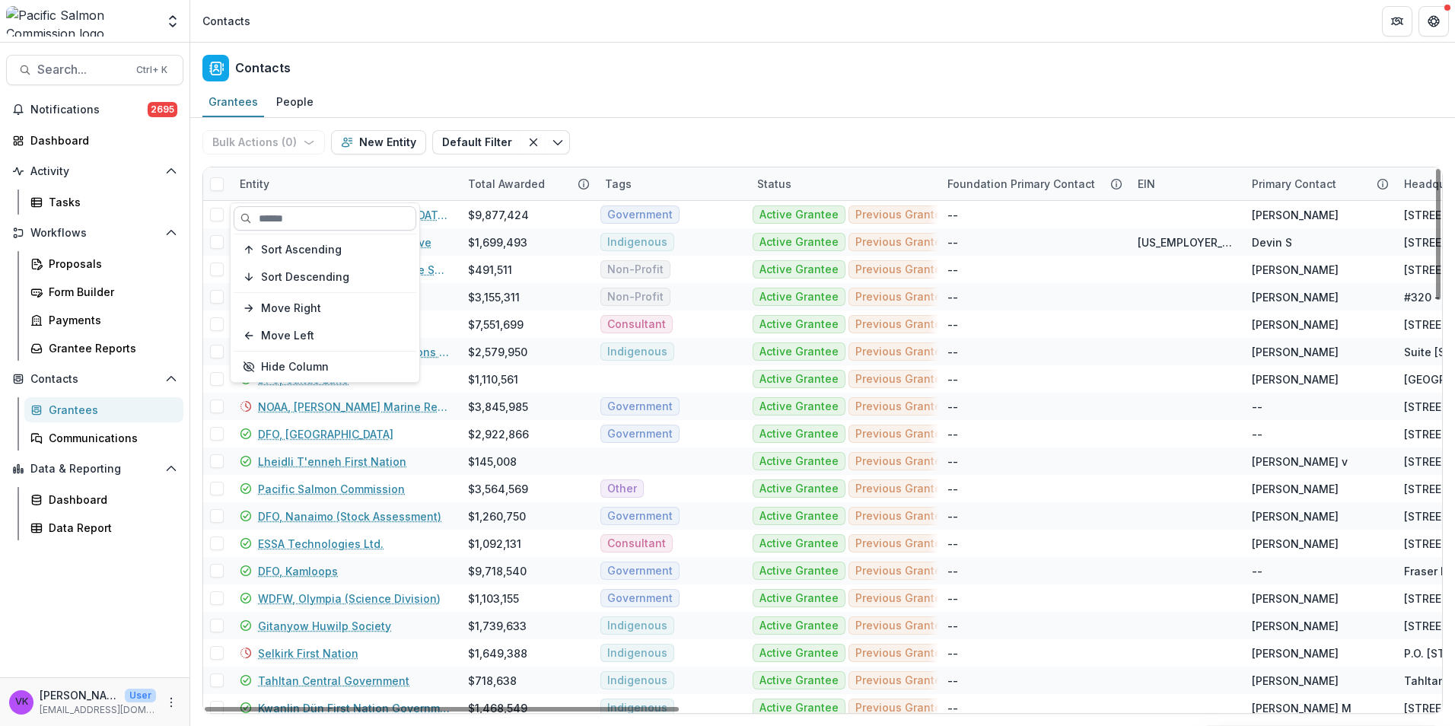
click at [330, 215] on input at bounding box center [325, 218] width 183 height 24
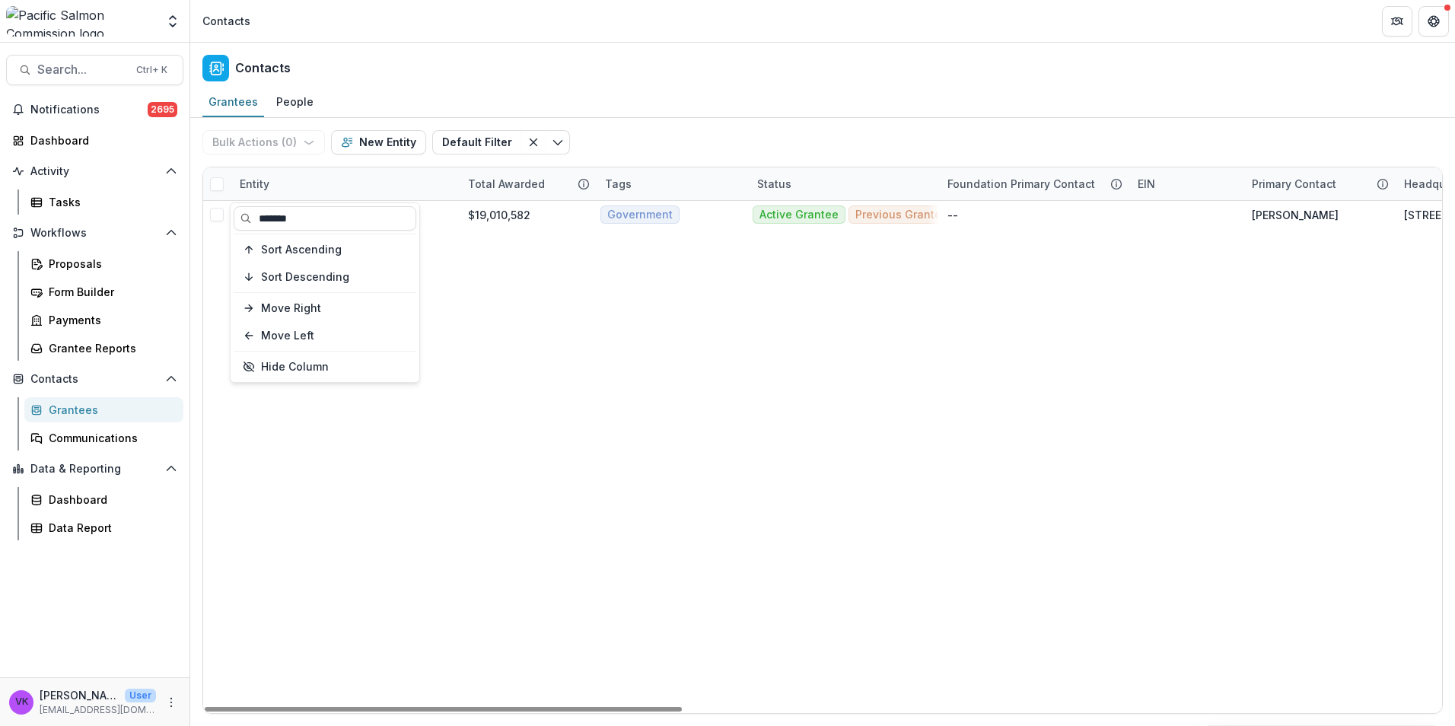
type input "*******"
drag, startPoint x: 311, startPoint y: 218, endPoint x: 349, endPoint y: 232, distance: 40.7
click at [311, 217] on link "DFO, [GEOGRAPHIC_DATA]" at bounding box center [325, 215] width 135 height 16
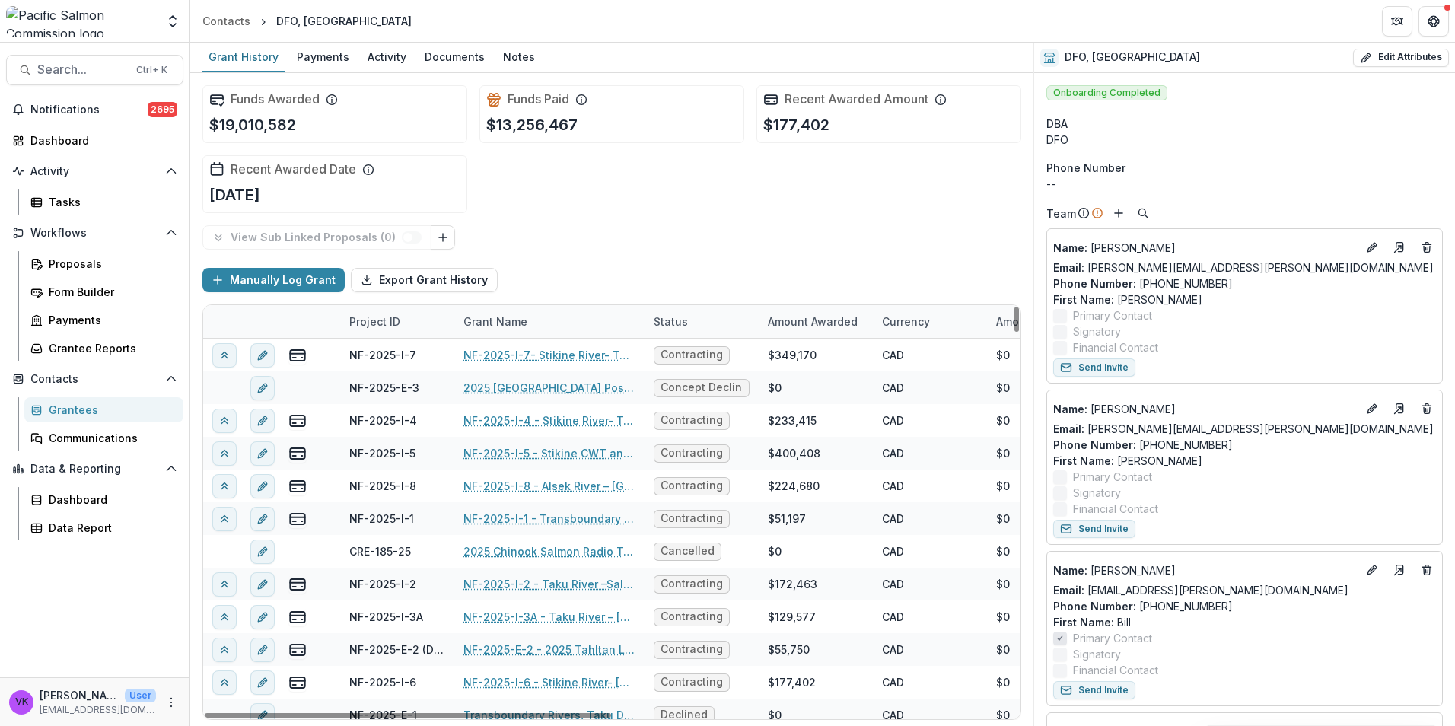
drag, startPoint x: 519, startPoint y: 59, endPoint x: 604, endPoint y: 101, distance: 94.6
click at [519, 59] on div "Notes" at bounding box center [519, 57] width 44 height 22
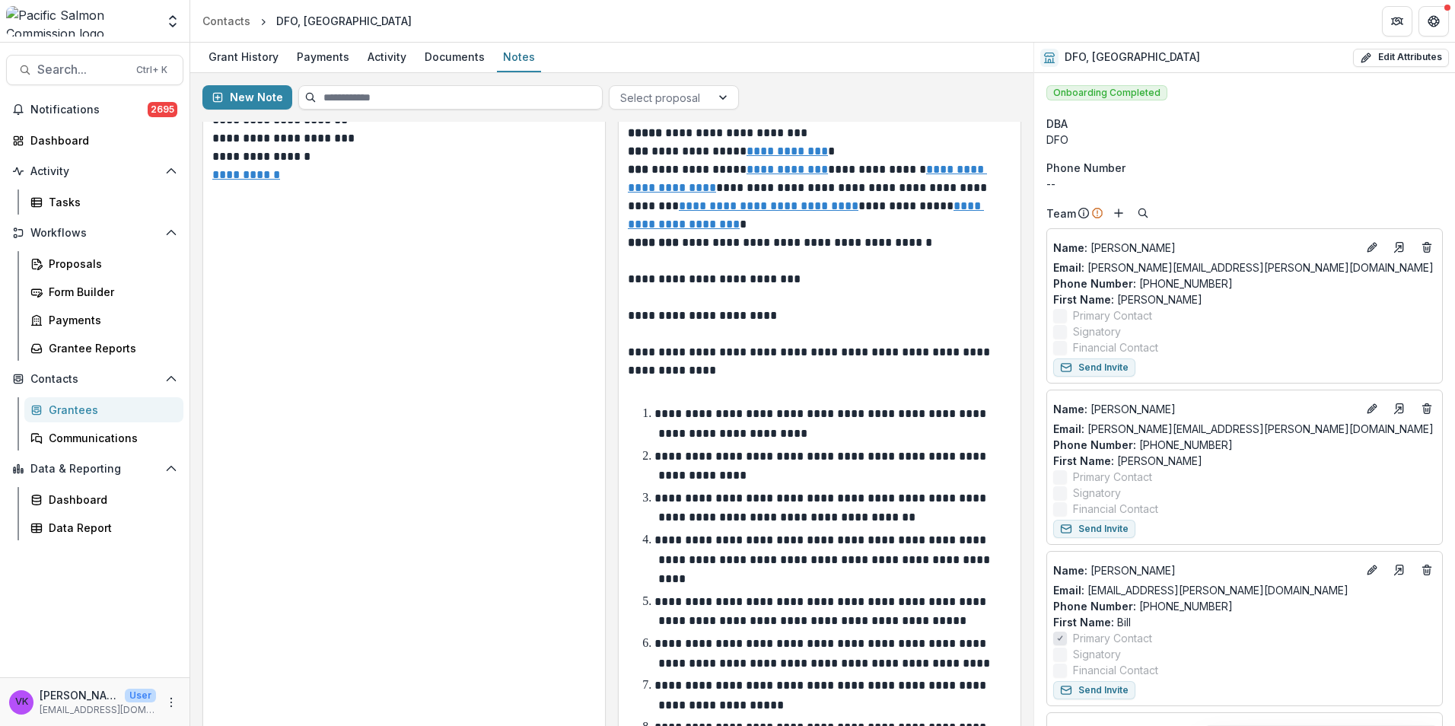
scroll to position [1142, 0]
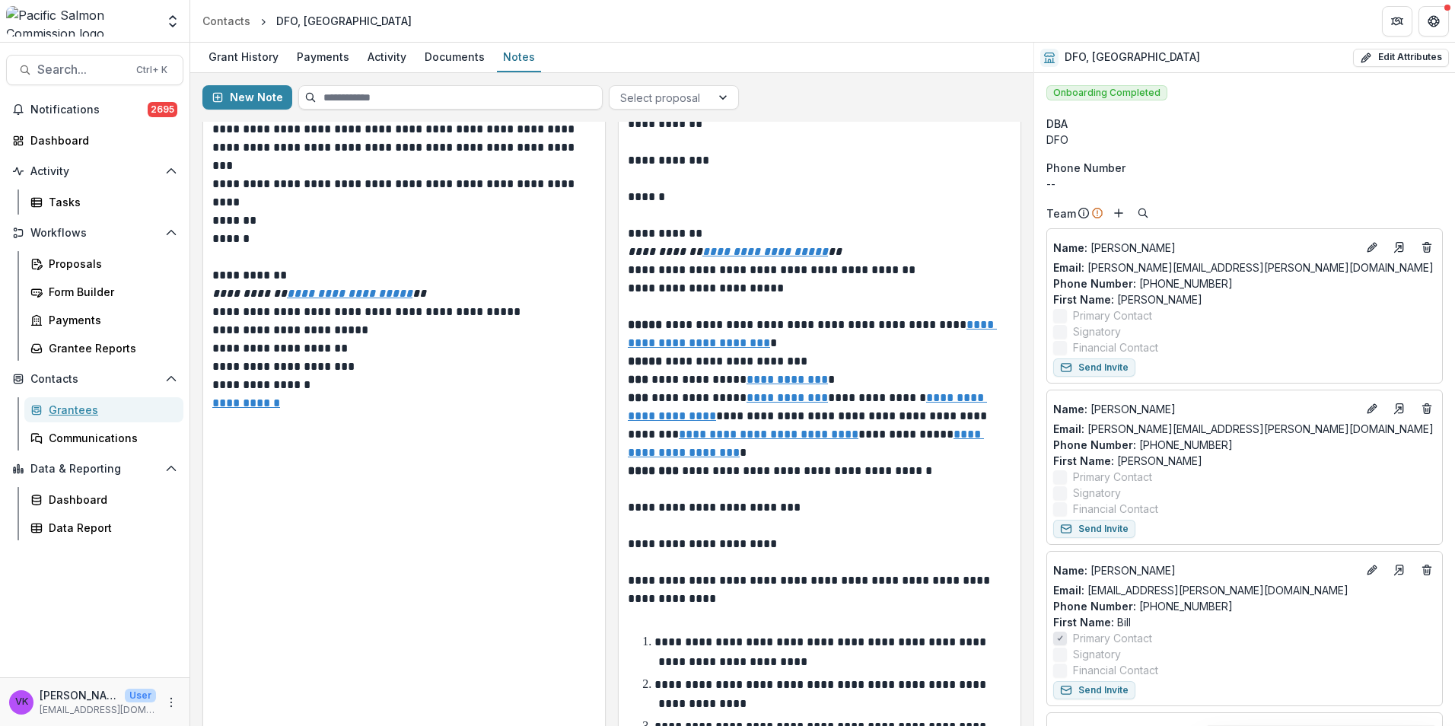
drag, startPoint x: 79, startPoint y: 409, endPoint x: 276, endPoint y: 403, distance: 197.3
click at [79, 409] on div "Grantees" at bounding box center [110, 410] width 123 height 16
